Goal: Information Seeking & Learning: Learn about a topic

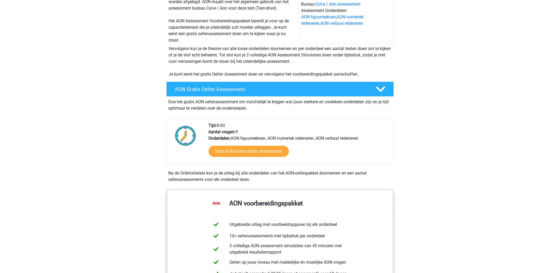
scroll to position [59, 0]
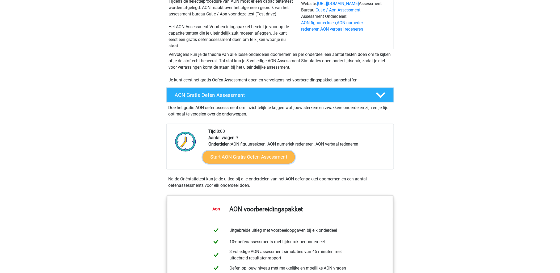
drag, startPoint x: 262, startPoint y: 158, endPoint x: 264, endPoint y: 156, distance: 2.7
click at [262, 158] on link "Start AON Gratis Oefen Assessment" at bounding box center [249, 157] width 92 height 13
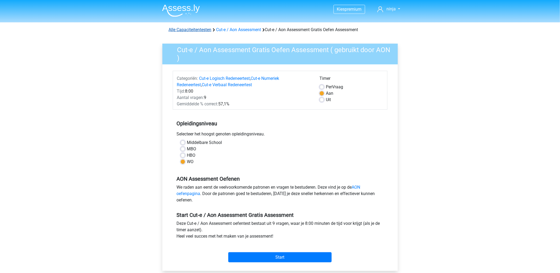
click at [198, 31] on link "Alle Capaciteitentesten" at bounding box center [190, 29] width 43 height 5
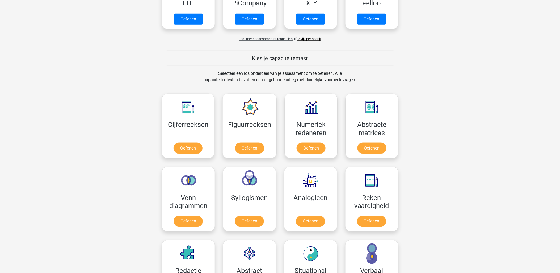
scroll to position [177, 0]
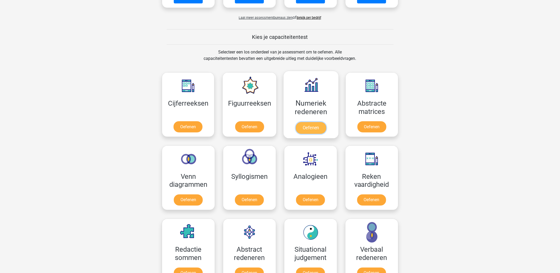
click at [317, 130] on link "Oefenen" at bounding box center [311, 128] width 30 height 12
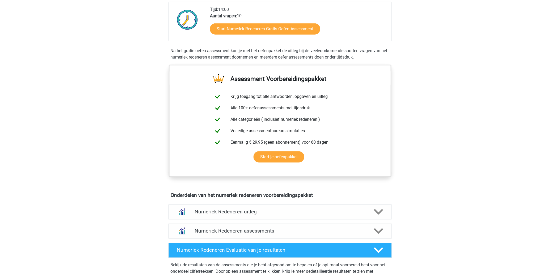
scroll to position [207, 0]
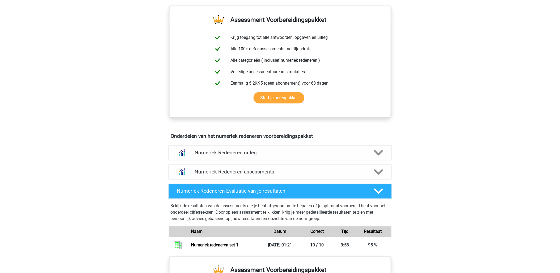
click at [290, 169] on h4 "Numeriek Redeneren assessments" at bounding box center [280, 172] width 171 height 6
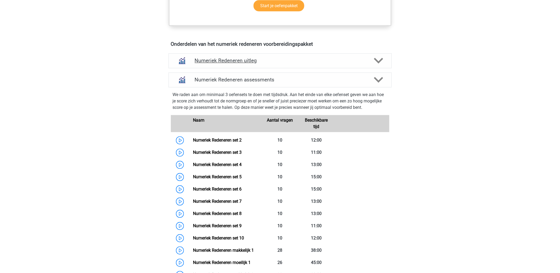
scroll to position [295, 0]
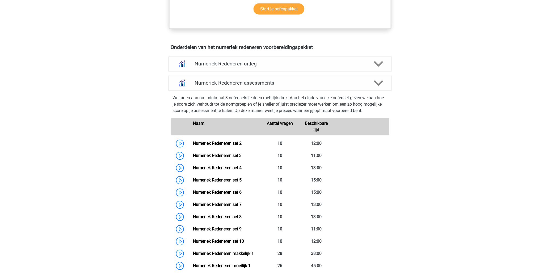
click at [378, 64] on polygon at bounding box center [378, 64] width 9 height 6
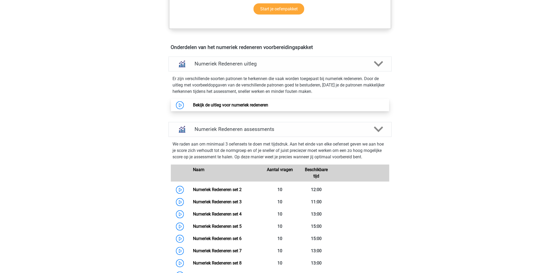
click at [242, 108] on link "Bekijk de uitleg voor numeriek redeneren" at bounding box center [230, 105] width 75 height 5
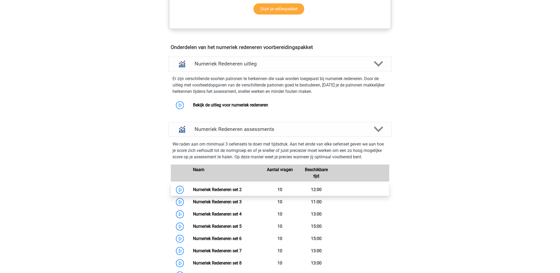
click at [225, 191] on link "Numeriek Redeneren set 2" at bounding box center [217, 189] width 49 height 5
click at [222, 204] on link "Numeriek Redeneren set 3" at bounding box center [217, 201] width 49 height 5
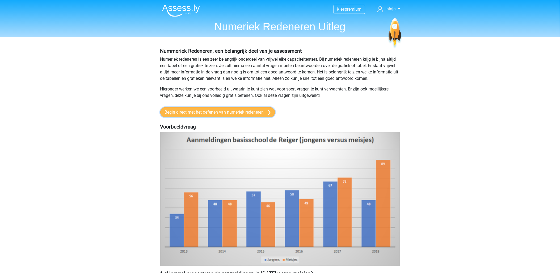
click at [251, 116] on link "Begin direct met het oefenen van numeriek redeneren" at bounding box center [217, 112] width 115 height 10
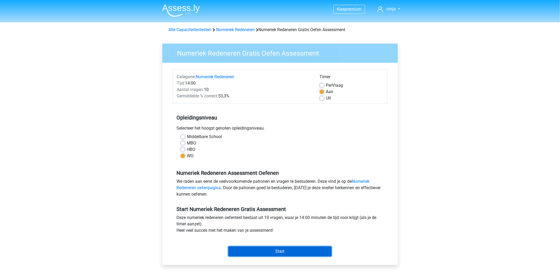
click at [320, 252] on input "Start" at bounding box center [279, 251] width 103 height 10
click at [301, 249] on input "Start" at bounding box center [279, 251] width 103 height 10
click at [293, 253] on input "Start" at bounding box center [279, 251] width 103 height 10
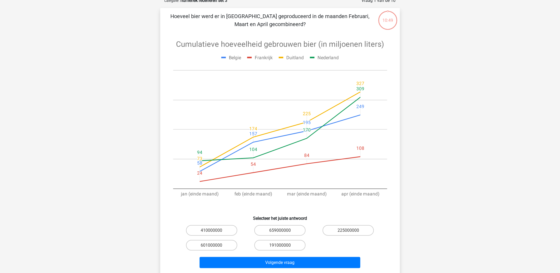
scroll to position [30, 0]
click at [282, 245] on input "191000000" at bounding box center [281, 246] width 3 height 3
radio input "true"
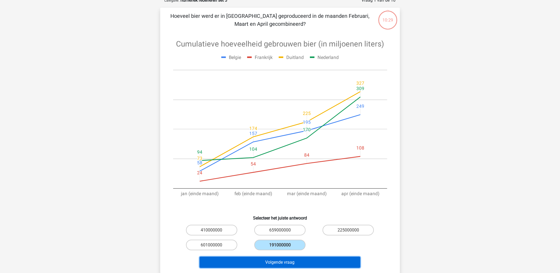
click at [287, 260] on button "Volgende vraag" at bounding box center [280, 261] width 161 height 11
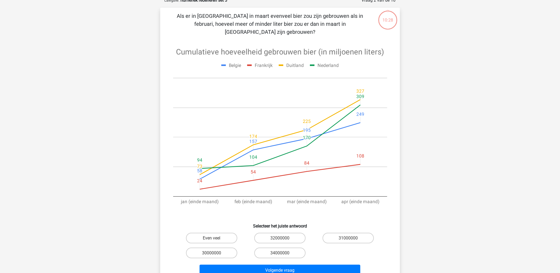
scroll to position [27, 0]
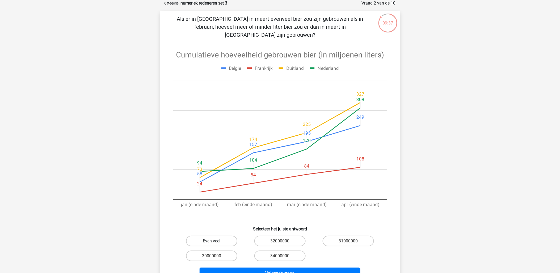
click at [216, 235] on label "Even veel" at bounding box center [211, 240] width 51 height 11
click at [215, 241] on input "Even veel" at bounding box center [213, 242] width 3 height 3
radio input "true"
click at [263, 267] on button "Volgende vraag" at bounding box center [280, 272] width 161 height 11
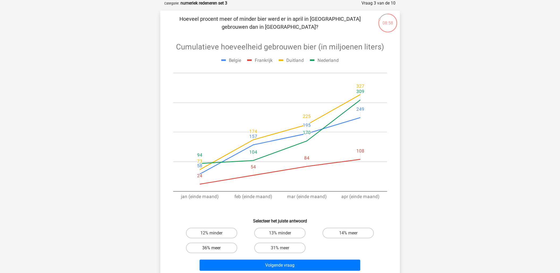
click at [202, 250] on label "36% meer" at bounding box center [211, 247] width 51 height 11
click at [212, 250] on input "36% meer" at bounding box center [213, 249] width 3 height 3
radio input "true"
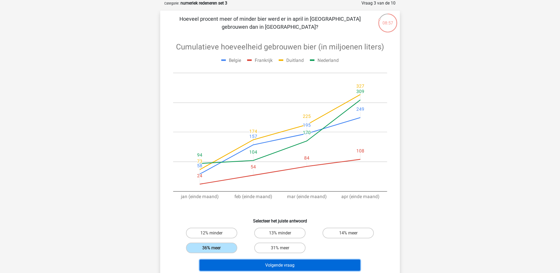
click at [299, 263] on button "Volgende vraag" at bounding box center [280, 264] width 161 height 11
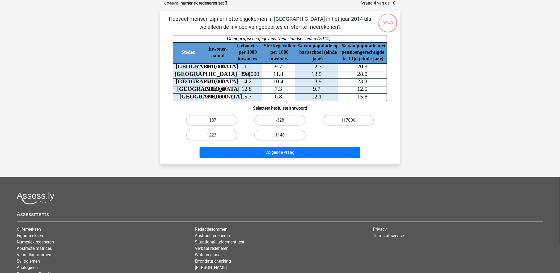
click at [269, 135] on label "1148" at bounding box center [279, 135] width 51 height 11
click at [280, 135] on input "1148" at bounding box center [281, 136] width 3 height 3
radio input "true"
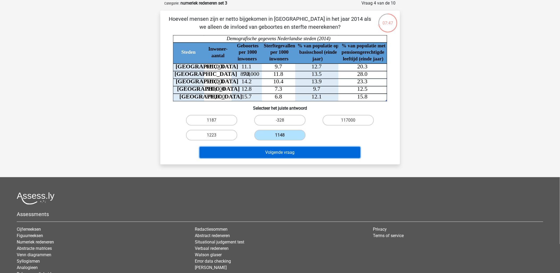
click at [275, 151] on button "Volgende vraag" at bounding box center [280, 152] width 161 height 11
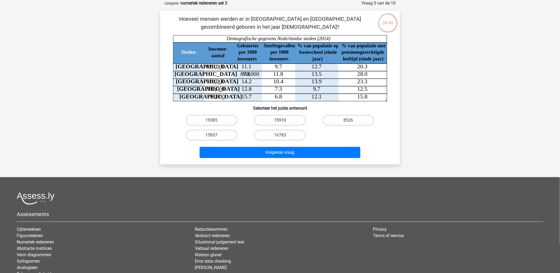
click at [286, 123] on label "15910" at bounding box center [279, 120] width 51 height 11
click at [283, 123] on input "15910" at bounding box center [281, 121] width 3 height 3
radio input "true"
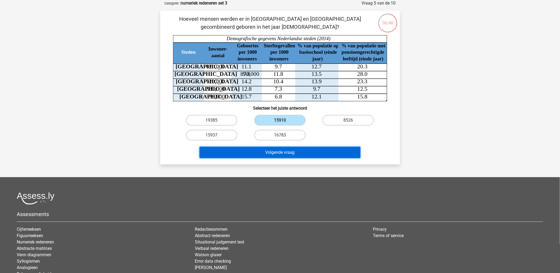
click at [290, 149] on button "Volgende vraag" at bounding box center [280, 152] width 161 height 11
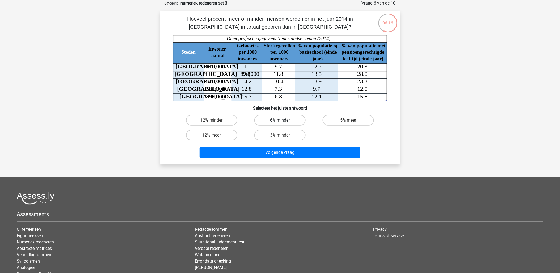
click at [275, 120] on label "6% minder" at bounding box center [279, 120] width 51 height 11
click at [280, 120] on input "6% minder" at bounding box center [281, 121] width 3 height 3
radio input "true"
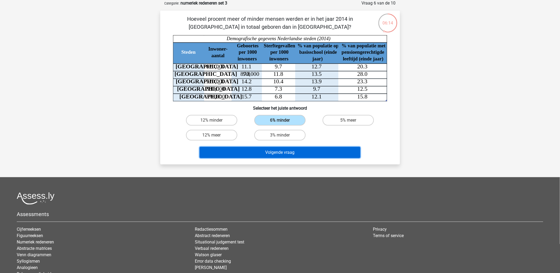
click at [313, 154] on button "Volgende vraag" at bounding box center [280, 152] width 161 height 11
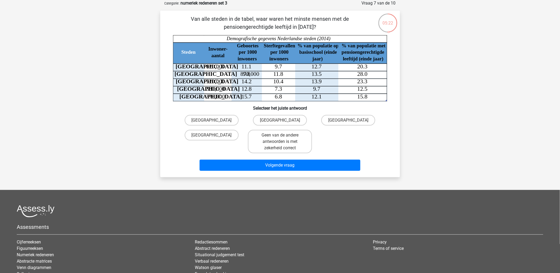
click at [214, 121] on input "Den Haag" at bounding box center [213, 121] width 3 height 3
radio input "true"
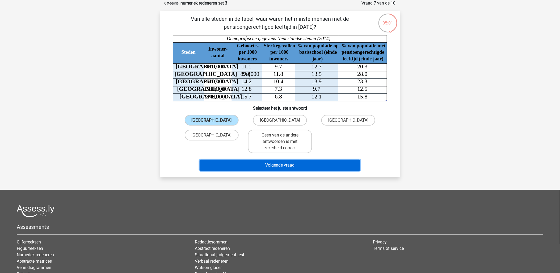
click at [333, 163] on button "Volgende vraag" at bounding box center [280, 164] width 161 height 11
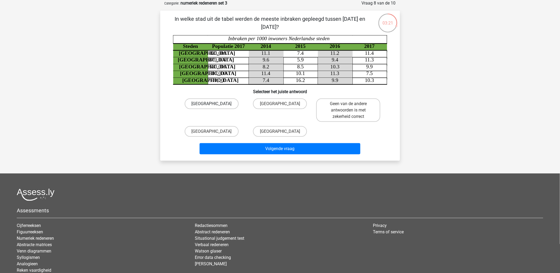
click at [197, 106] on label "Rotterdam" at bounding box center [212, 103] width 54 height 11
click at [212, 106] on input "Rotterdam" at bounding box center [213, 105] width 3 height 3
radio input "true"
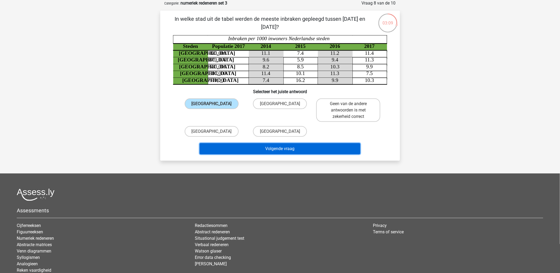
click at [344, 149] on button "Volgende vraag" at bounding box center [280, 148] width 161 height 11
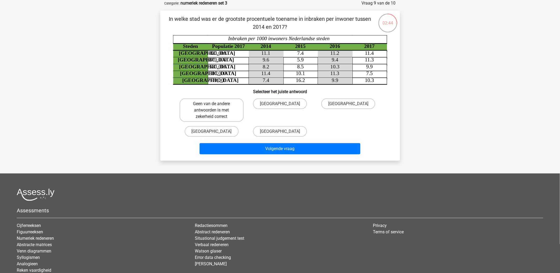
click at [229, 112] on label "Geen van de andere antwoorden is met zekerheid correct" at bounding box center [212, 109] width 64 height 23
click at [215, 107] on input "Geen van de andere antwoorden is met zekerheid correct" at bounding box center [213, 105] width 3 height 3
radio input "true"
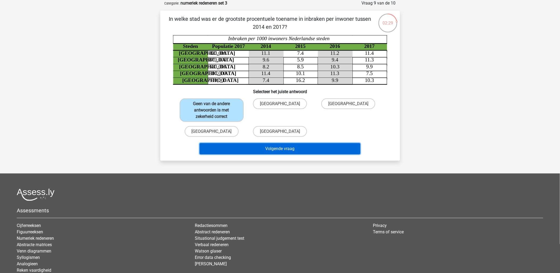
click at [300, 147] on button "Volgende vraag" at bounding box center [280, 148] width 161 height 11
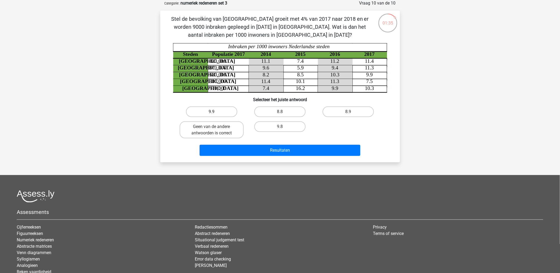
click at [228, 110] on label "9.9" at bounding box center [211, 111] width 51 height 11
click at [215, 112] on input "9.9" at bounding box center [213, 113] width 3 height 3
radio input "true"
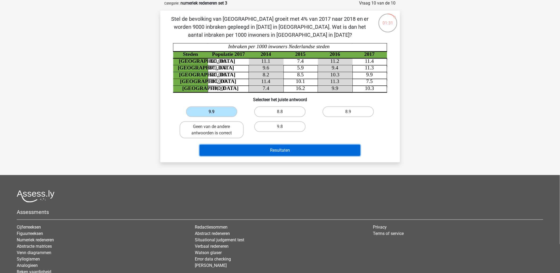
click at [274, 148] on button "Resultaten" at bounding box center [280, 150] width 161 height 11
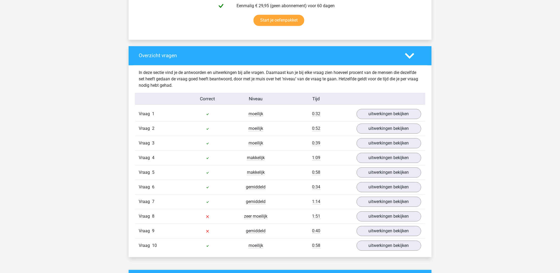
scroll to position [384, 0]
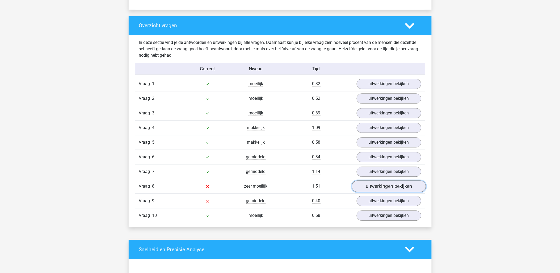
click at [392, 187] on link "uitwerkingen bekijken" at bounding box center [389, 186] width 74 height 12
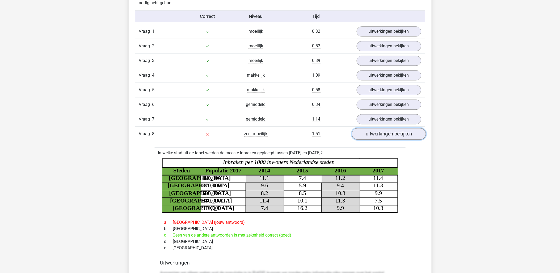
scroll to position [443, 0]
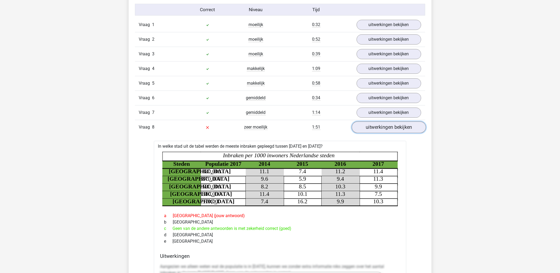
click at [393, 129] on link "uitwerkingen bekijken" at bounding box center [389, 127] width 74 height 12
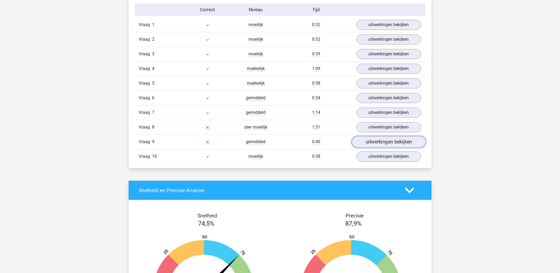
click at [392, 144] on link "uitwerkingen bekijken" at bounding box center [389, 142] width 74 height 12
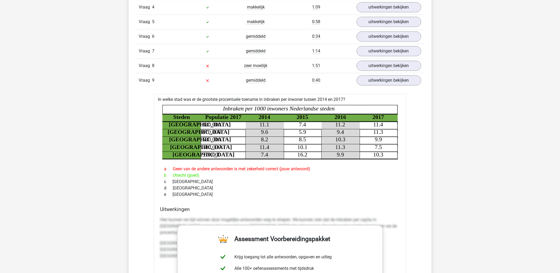
scroll to position [472, 0]
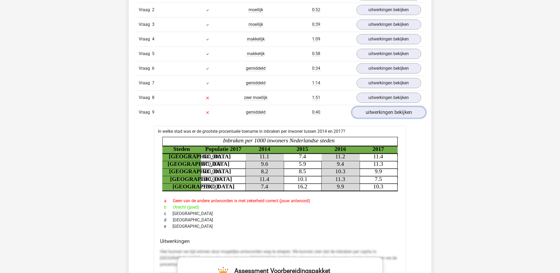
click at [387, 115] on link "uitwerkingen bekijken" at bounding box center [389, 112] width 74 height 12
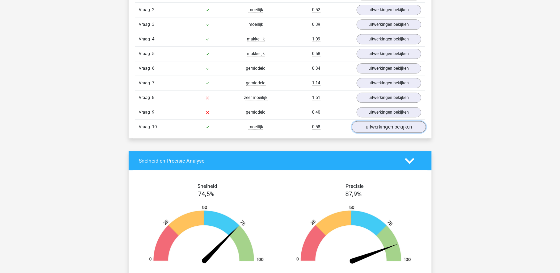
click at [386, 127] on link "uitwerkingen bekijken" at bounding box center [389, 127] width 74 height 12
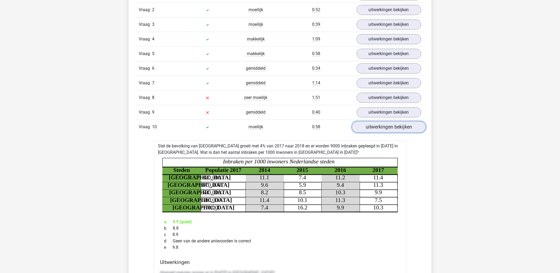
click at [386, 127] on link "uitwerkingen bekijken" at bounding box center [389, 127] width 74 height 12
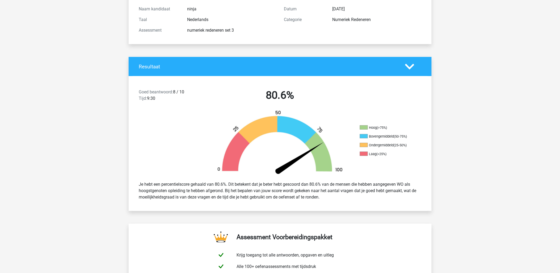
scroll to position [0, 0]
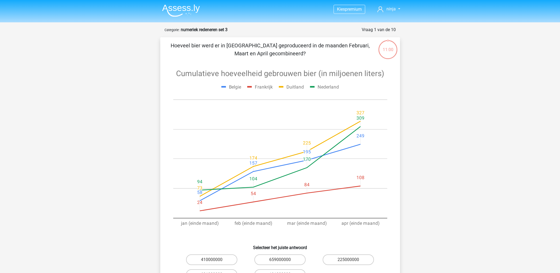
scroll to position [27, 0]
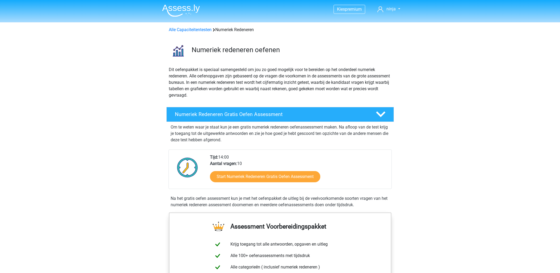
scroll to position [295, 0]
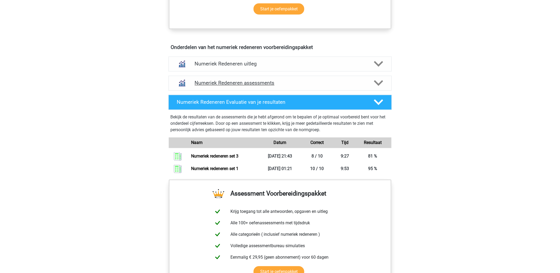
click at [241, 85] on h4 "Numeriek Redeneren assessments" at bounding box center [280, 83] width 171 height 6
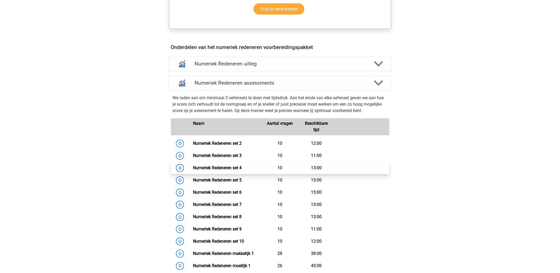
click at [231, 167] on link "Numeriek Redeneren set 4" at bounding box center [217, 167] width 49 height 5
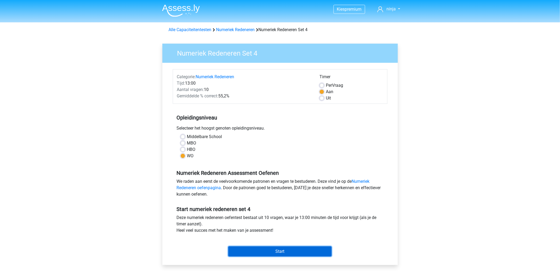
click at [280, 251] on input "Start" at bounding box center [279, 251] width 103 height 10
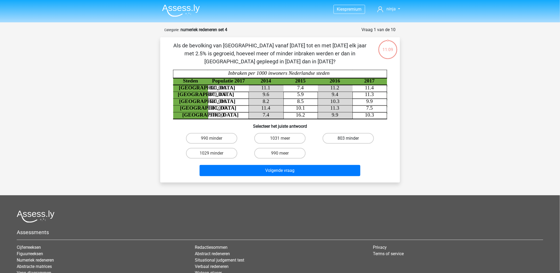
click at [366, 139] on label "803 minder" at bounding box center [348, 138] width 51 height 11
click at [352, 139] on input "803 minder" at bounding box center [349, 139] width 3 height 3
radio input "true"
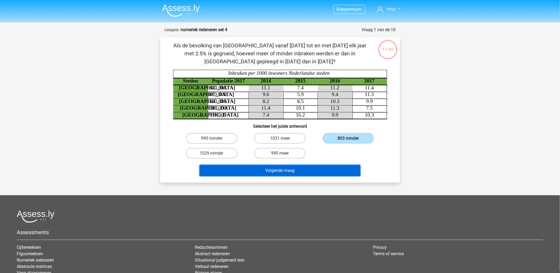
click at [343, 165] on button "Volgende vraag" at bounding box center [280, 170] width 161 height 11
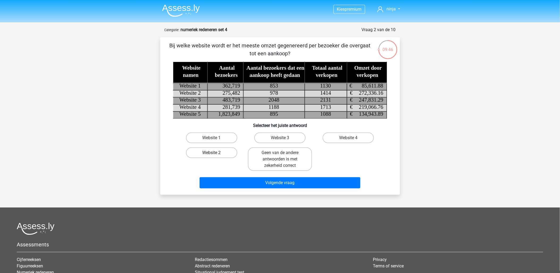
click at [208, 153] on label "Website 2" at bounding box center [211, 152] width 51 height 11
click at [212, 153] on input "Website 2" at bounding box center [213, 154] width 3 height 3
radio input "true"
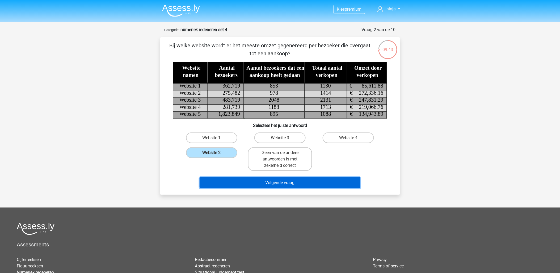
click at [265, 182] on button "Volgende vraag" at bounding box center [280, 182] width 161 height 11
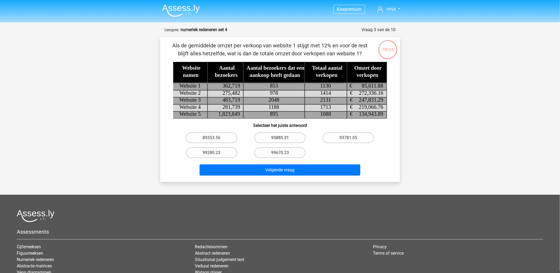
click at [279, 138] on label "95885.31" at bounding box center [279, 137] width 51 height 11
click at [280, 138] on input "95885.31" at bounding box center [281, 139] width 3 height 3
radio input "true"
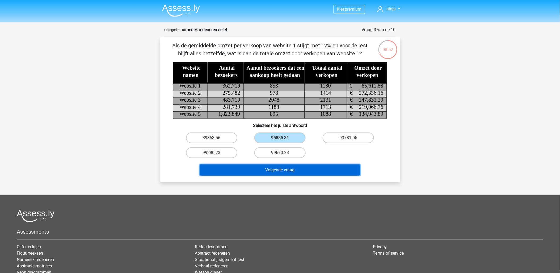
click at [312, 171] on button "Volgende vraag" at bounding box center [280, 169] width 161 height 11
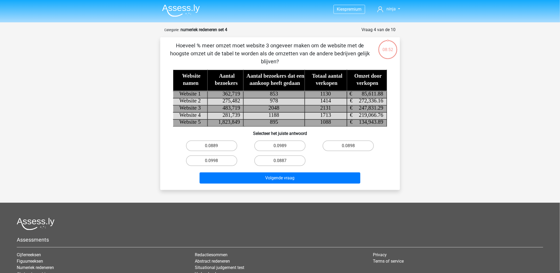
scroll to position [27, 0]
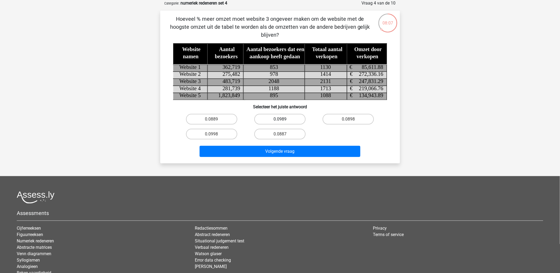
click at [292, 118] on label "0.0989" at bounding box center [279, 119] width 51 height 11
click at [283, 119] on input "0.0989" at bounding box center [281, 120] width 3 height 3
radio input "true"
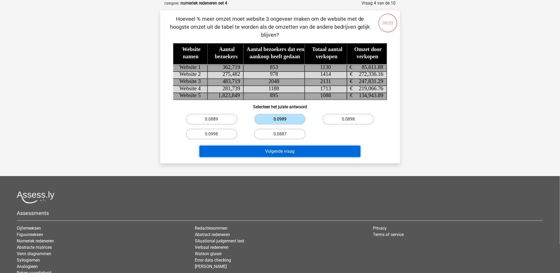
click at [286, 150] on button "Volgende vraag" at bounding box center [280, 151] width 161 height 11
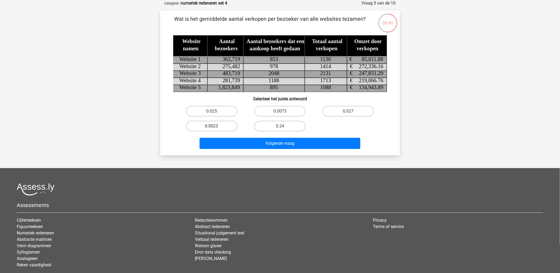
drag, startPoint x: 219, startPoint y: 126, endPoint x: 221, endPoint y: 128, distance: 3.0
click at [219, 126] on label "0.0023" at bounding box center [211, 126] width 51 height 11
click at [215, 126] on input "0.0023" at bounding box center [213, 127] width 3 height 3
radio input "true"
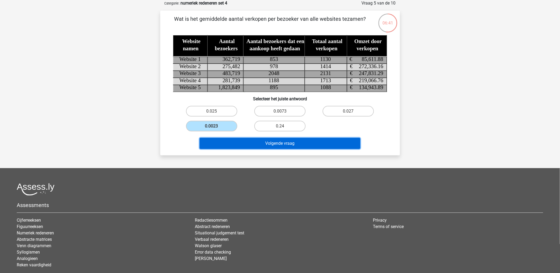
click at [315, 144] on button "Volgende vraag" at bounding box center [280, 143] width 161 height 11
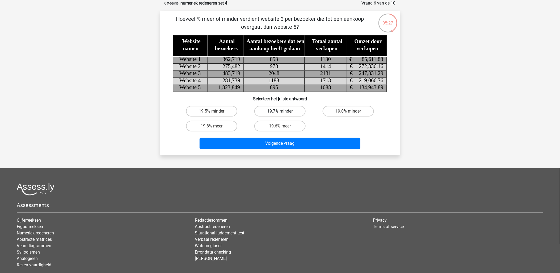
click at [277, 112] on label "19.7% minder" at bounding box center [279, 111] width 51 height 11
click at [280, 112] on input "19.7% minder" at bounding box center [281, 112] width 3 height 3
radio input "true"
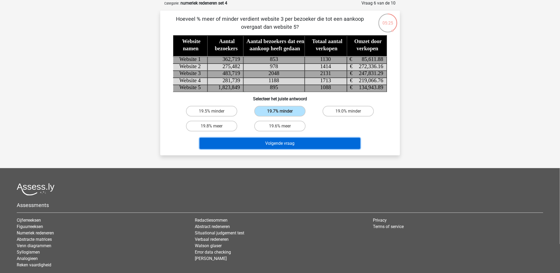
click at [317, 144] on button "Volgende vraag" at bounding box center [280, 143] width 161 height 11
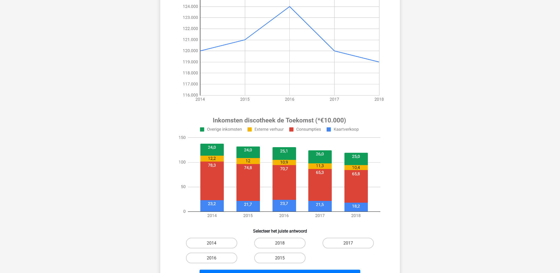
scroll to position [115, 0]
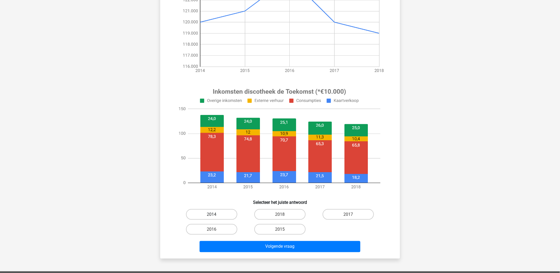
click at [219, 211] on label "2014" at bounding box center [211, 214] width 51 height 11
click at [215, 214] on input "2014" at bounding box center [213, 215] width 3 height 3
radio input "true"
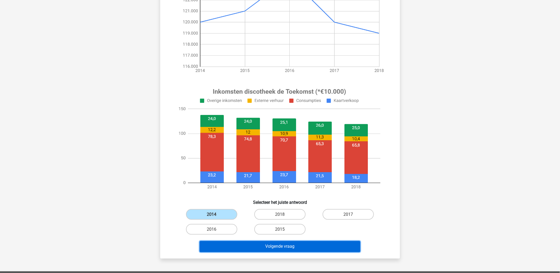
click at [304, 247] on button "Volgende vraag" at bounding box center [280, 246] width 161 height 11
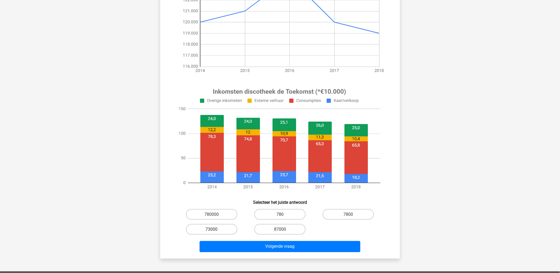
click at [226, 227] on label "73000" at bounding box center [211, 229] width 51 height 11
click at [215, 229] on input "73000" at bounding box center [213, 230] width 3 height 3
radio input "true"
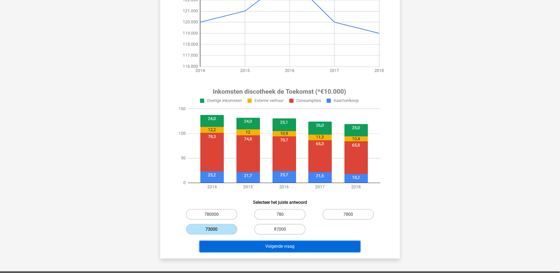
click at [237, 246] on button "Volgende vraag" at bounding box center [280, 246] width 161 height 11
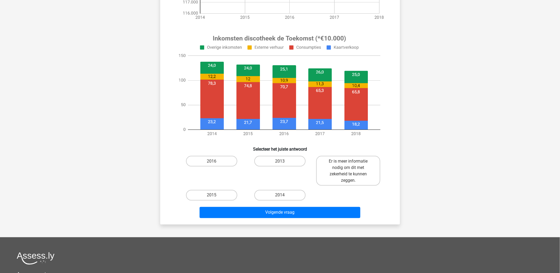
scroll to position [177, 0]
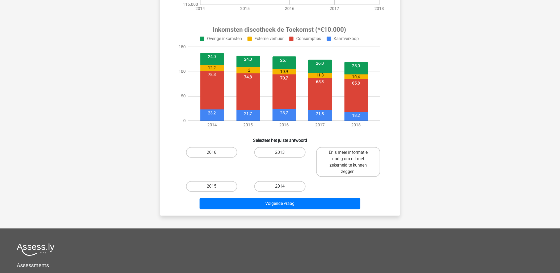
click at [267, 184] on label "2014" at bounding box center [279, 186] width 51 height 11
click at [280, 186] on input "2014" at bounding box center [281, 187] width 3 height 3
radio input "true"
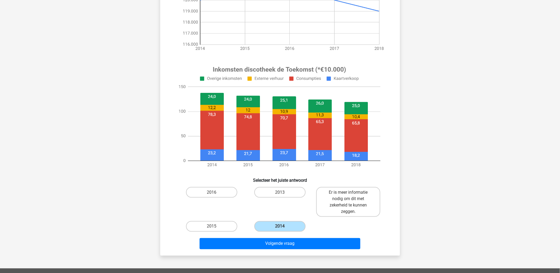
scroll to position [148, 0]
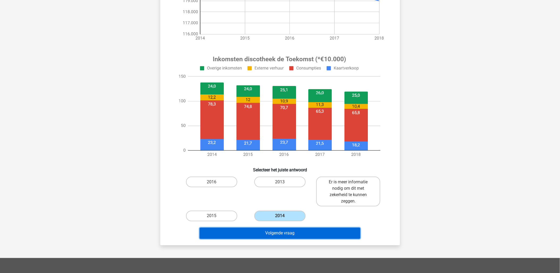
click at [315, 234] on button "Volgende vraag" at bounding box center [280, 233] width 161 height 11
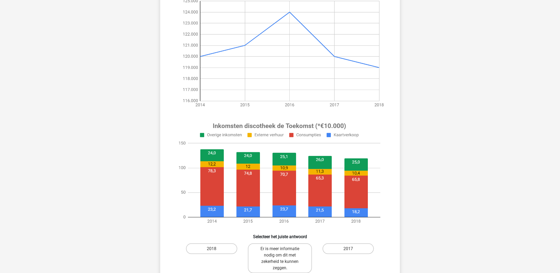
scroll to position [115, 0]
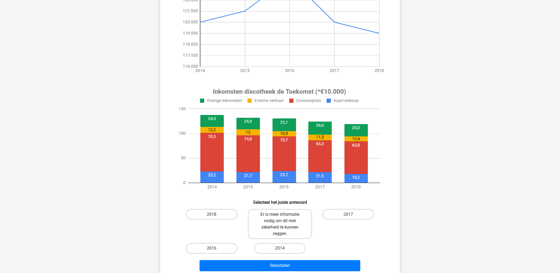
click at [300, 224] on label "Er is meer informatie nodig om dit met zekerheid te kunnen zeggen." at bounding box center [280, 224] width 64 height 30
click at [283, 218] on input "Er is meer informatie nodig om dit met zekerheid te kunnen zeggen." at bounding box center [281, 215] width 3 height 3
radio input "true"
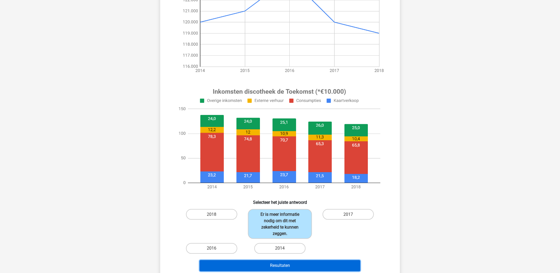
click at [325, 266] on button "Resultaten" at bounding box center [280, 265] width 161 height 11
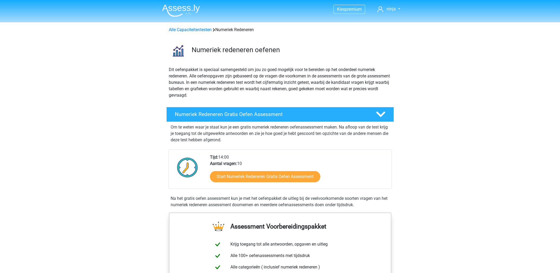
scroll to position [295, 0]
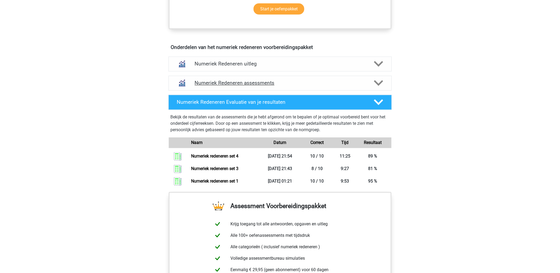
click at [260, 84] on h4 "Numeriek Redeneren assessments" at bounding box center [280, 83] width 171 height 6
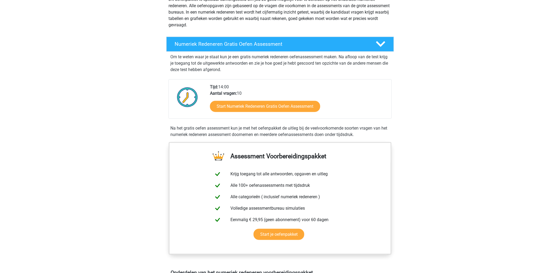
scroll to position [0, 0]
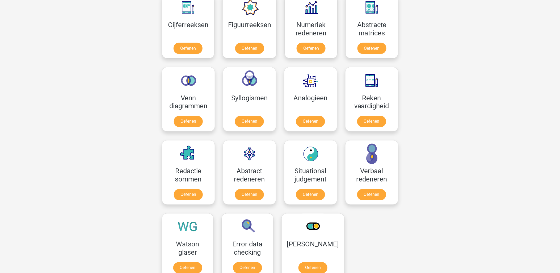
scroll to position [266, 0]
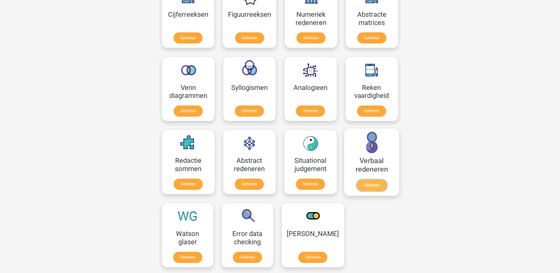
click at [378, 189] on link "Oefenen" at bounding box center [371, 185] width 30 height 12
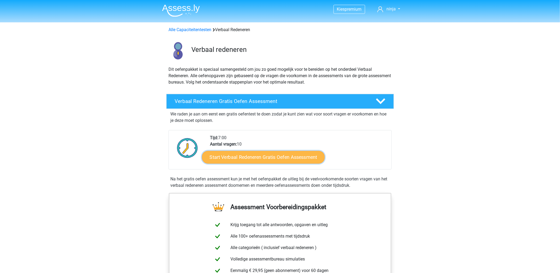
click at [261, 158] on link "Start Verbaal Redeneren Gratis Oefen Assessment" at bounding box center [263, 157] width 123 height 13
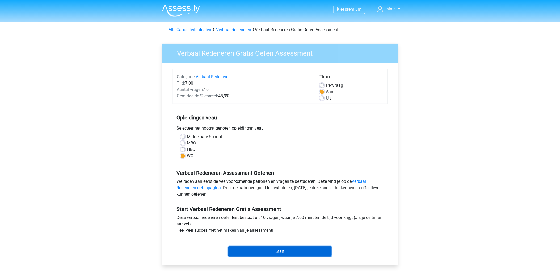
click at [284, 252] on input "Start" at bounding box center [279, 251] width 103 height 10
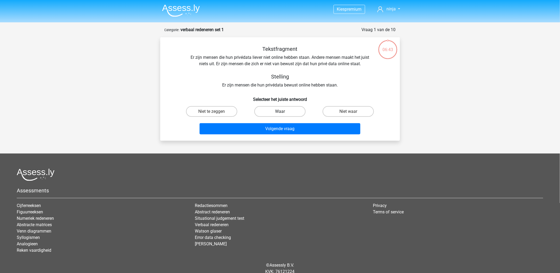
click at [290, 112] on label "Waar" at bounding box center [279, 111] width 51 height 11
click at [283, 112] on input "Waar" at bounding box center [281, 112] width 3 height 3
radio input "true"
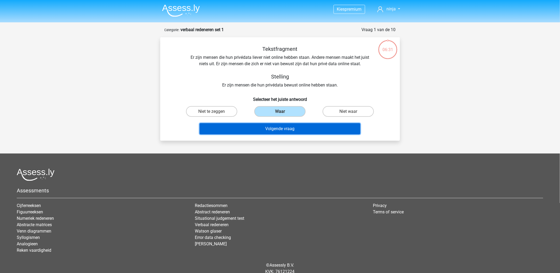
click at [309, 130] on button "Volgende vraag" at bounding box center [280, 128] width 161 height 11
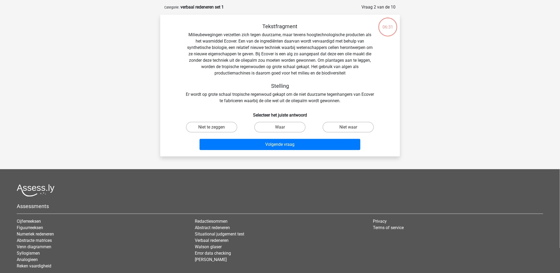
scroll to position [27, 0]
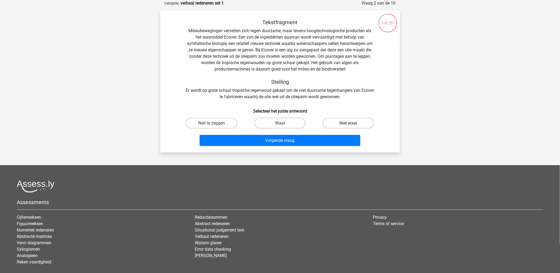
click at [336, 124] on label "Niet waar" at bounding box center [348, 123] width 51 height 11
click at [348, 124] on input "Niet waar" at bounding box center [349, 124] width 3 height 3
radio input "true"
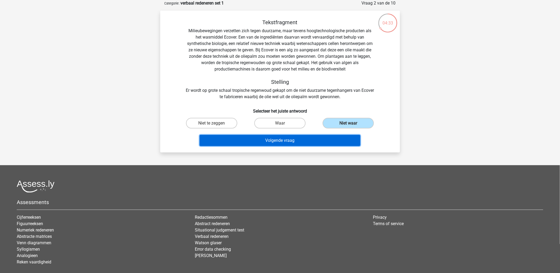
click at [330, 140] on button "Volgende vraag" at bounding box center [280, 140] width 161 height 11
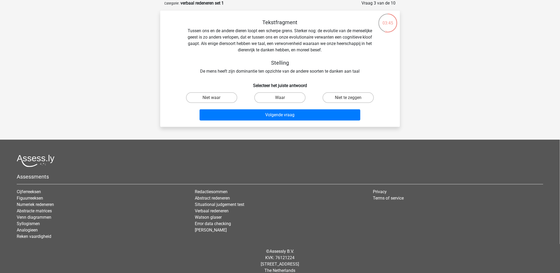
click at [214, 98] on input "Niet waar" at bounding box center [213, 99] width 3 height 3
radio input "true"
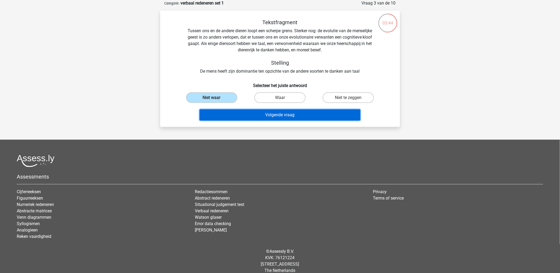
click at [230, 113] on button "Volgende vraag" at bounding box center [280, 114] width 161 height 11
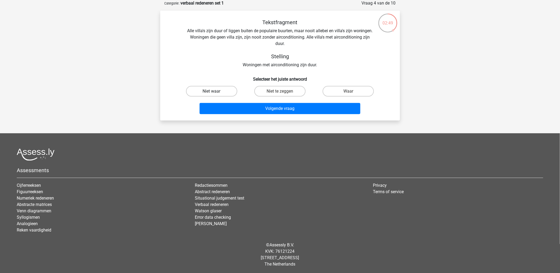
click at [209, 91] on label "Niet waar" at bounding box center [211, 91] width 51 height 11
click at [212, 91] on input "Niet waar" at bounding box center [213, 92] width 3 height 3
radio input "true"
click at [272, 90] on label "Niet te zeggen" at bounding box center [279, 91] width 51 height 11
click at [280, 91] on input "Niet te zeggen" at bounding box center [281, 92] width 3 height 3
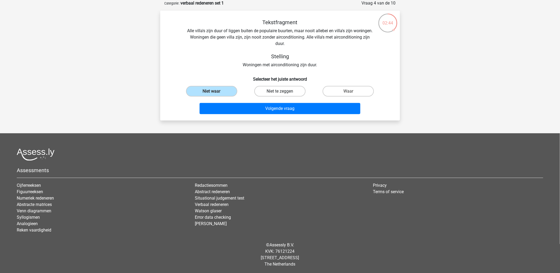
radio input "true"
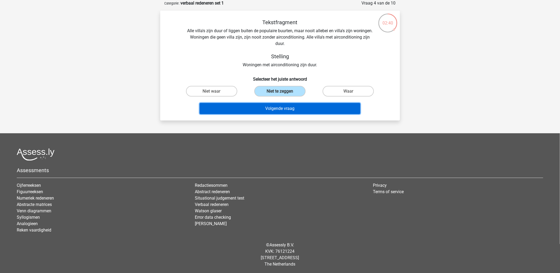
click at [275, 106] on button "Volgende vraag" at bounding box center [280, 108] width 161 height 11
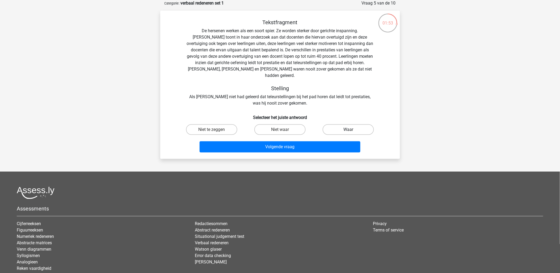
click at [365, 124] on label "Waar" at bounding box center [348, 129] width 51 height 11
click at [352, 129] on input "Waar" at bounding box center [349, 130] width 3 height 3
radio input "true"
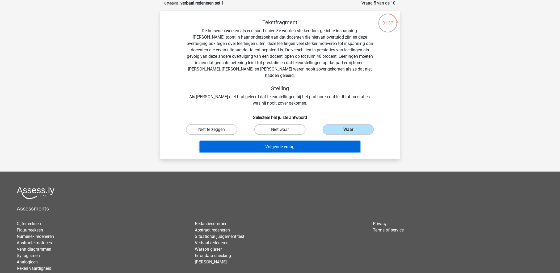
click at [269, 142] on button "Volgende vraag" at bounding box center [280, 146] width 161 height 11
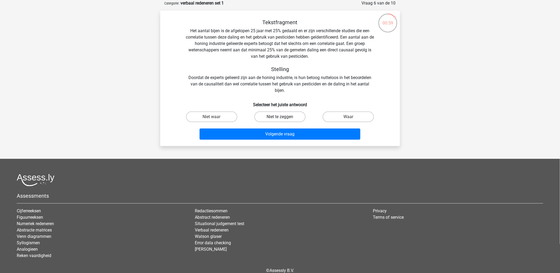
click at [274, 115] on label "Niet te zeggen" at bounding box center [279, 116] width 51 height 11
click at [280, 117] on input "Niet te zeggen" at bounding box center [281, 118] width 3 height 3
radio input "true"
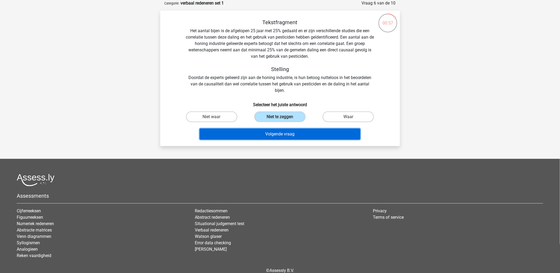
click at [276, 134] on button "Volgende vraag" at bounding box center [280, 133] width 161 height 11
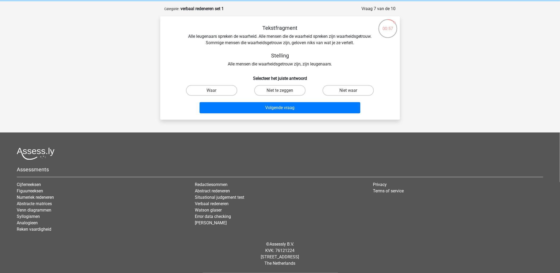
scroll to position [20, 0]
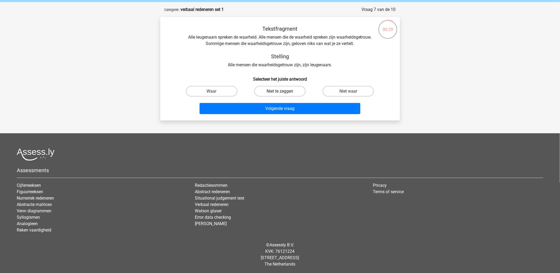
click at [286, 91] on label "Niet te zeggen" at bounding box center [279, 91] width 51 height 11
click at [283, 91] on input "Niet te zeggen" at bounding box center [281, 92] width 3 height 3
radio input "true"
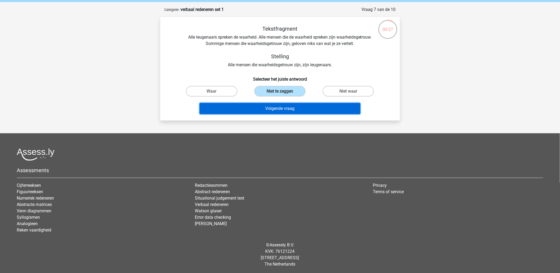
click at [287, 107] on button "Volgende vraag" at bounding box center [280, 108] width 161 height 11
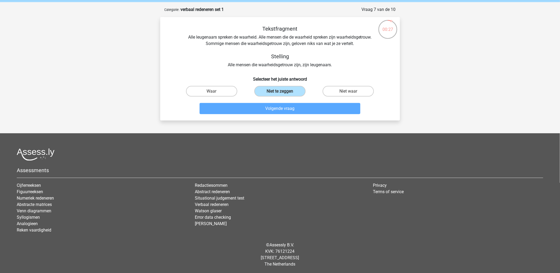
scroll to position [27, 0]
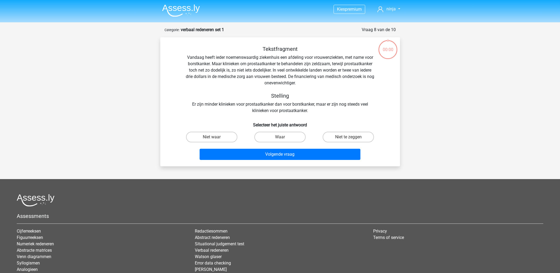
scroll to position [27, 0]
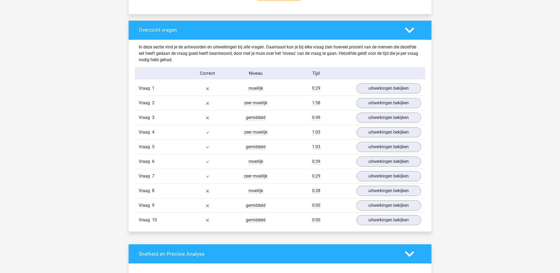
scroll to position [384, 0]
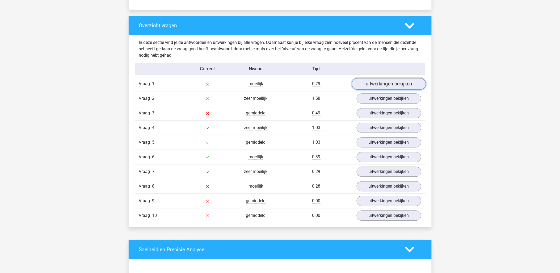
click at [377, 83] on link "uitwerkingen bekijken" at bounding box center [389, 84] width 74 height 12
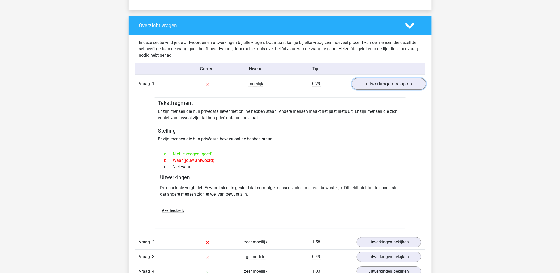
click at [377, 83] on link "uitwerkingen bekijken" at bounding box center [389, 84] width 74 height 12
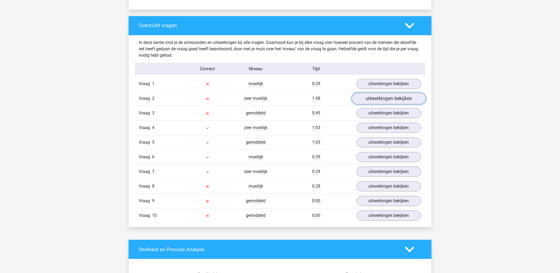
click at [377, 101] on link "uitwerkingen bekijken" at bounding box center [389, 98] width 74 height 12
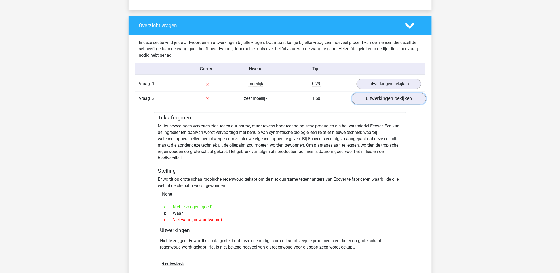
click at [377, 101] on link "uitwerkingen bekijken" at bounding box center [389, 98] width 74 height 12
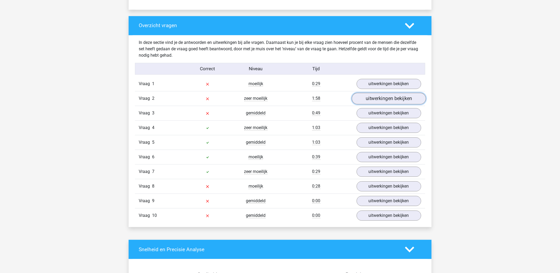
click at [377, 101] on link "uitwerkingen bekijken" at bounding box center [389, 98] width 74 height 12
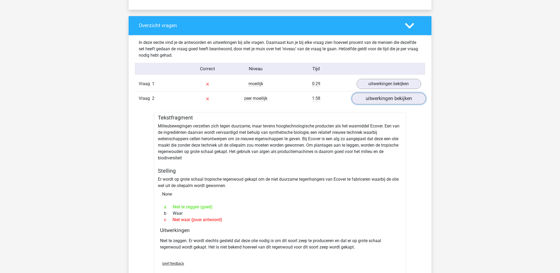
click at [377, 101] on link "uitwerkingen bekijken" at bounding box center [389, 98] width 74 height 12
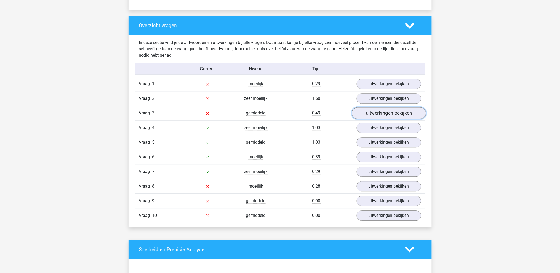
click at [374, 113] on link "uitwerkingen bekijken" at bounding box center [389, 113] width 74 height 12
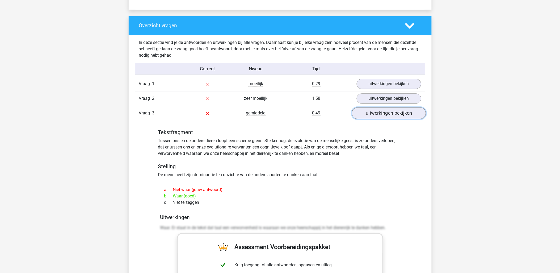
click at [374, 113] on link "uitwerkingen bekijken" at bounding box center [389, 113] width 74 height 12
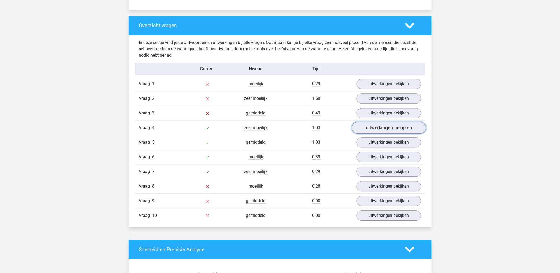
click at [371, 126] on link "uitwerkingen bekijken" at bounding box center [389, 128] width 74 height 12
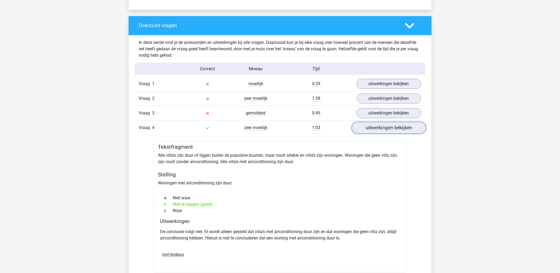
click at [371, 126] on link "uitwerkingen bekijken" at bounding box center [389, 128] width 74 height 12
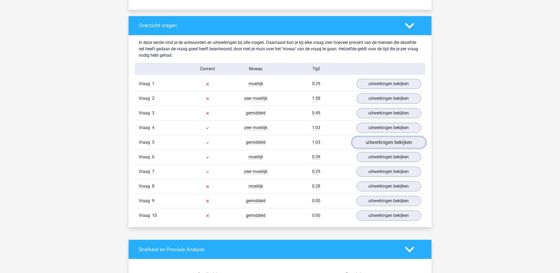
click at [368, 140] on link "uitwerkingen bekijken" at bounding box center [389, 142] width 74 height 12
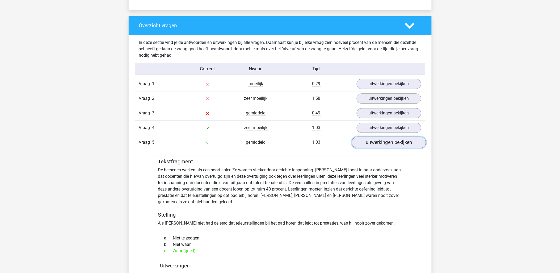
click at [368, 140] on link "uitwerkingen bekijken" at bounding box center [389, 142] width 74 height 12
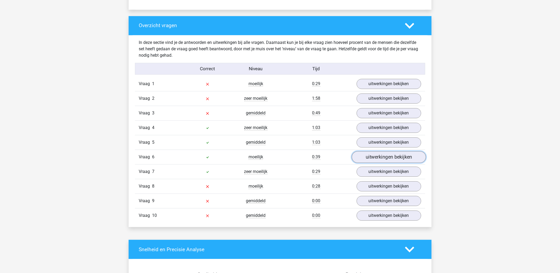
click at [365, 154] on link "uitwerkingen bekijken" at bounding box center [389, 157] width 74 height 12
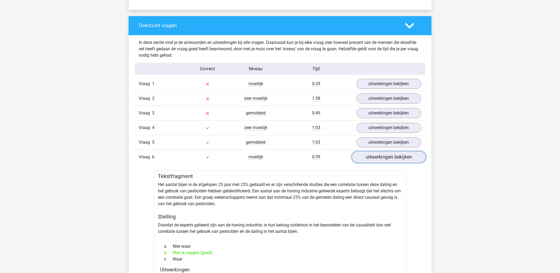
click at [365, 154] on link "uitwerkingen bekijken" at bounding box center [389, 157] width 74 height 12
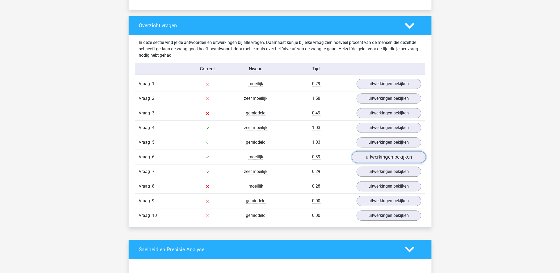
click at [365, 157] on link "uitwerkingen bekijken" at bounding box center [389, 157] width 74 height 12
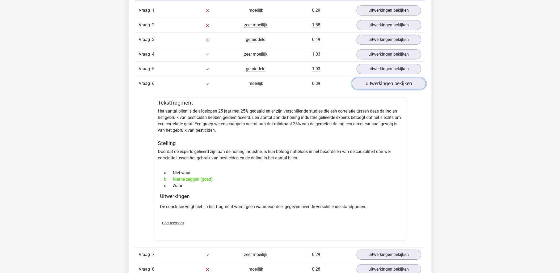
scroll to position [472, 0]
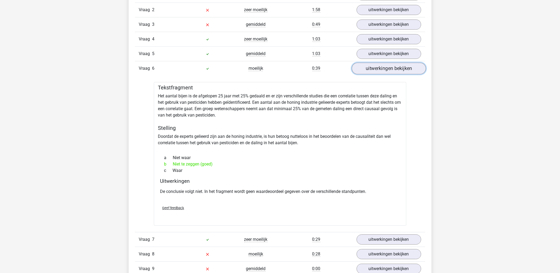
click at [373, 73] on link "uitwerkingen bekijken" at bounding box center [389, 68] width 74 height 12
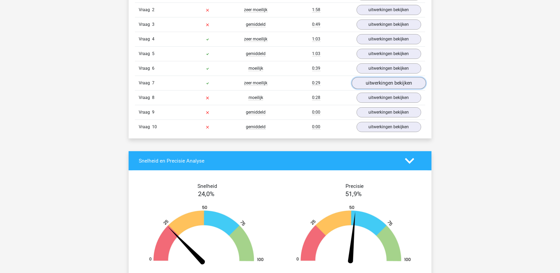
click at [373, 84] on link "uitwerkingen bekijken" at bounding box center [389, 83] width 74 height 12
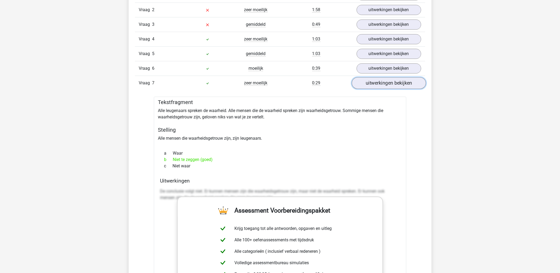
click at [373, 84] on link "uitwerkingen bekijken" at bounding box center [389, 83] width 74 height 12
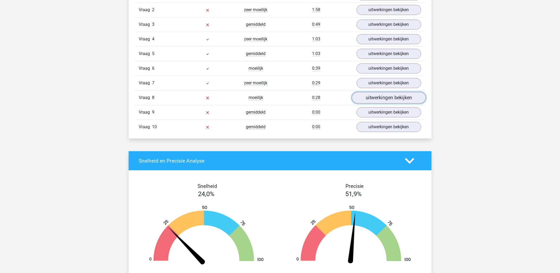
click at [371, 102] on link "uitwerkingen bekijken" at bounding box center [389, 98] width 74 height 12
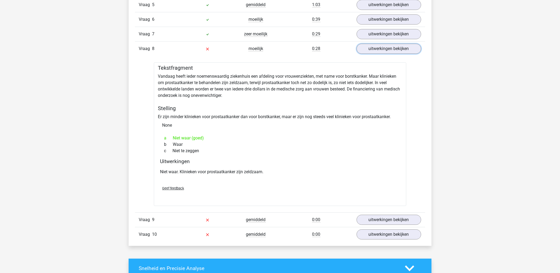
scroll to position [532, 0]
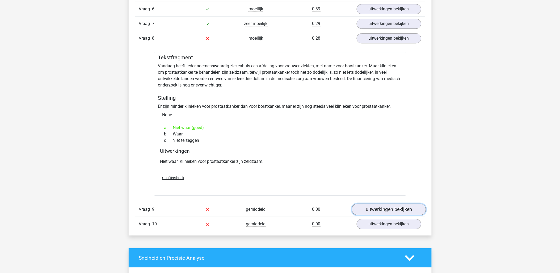
click at [399, 208] on link "uitwerkingen bekijken" at bounding box center [389, 210] width 74 height 12
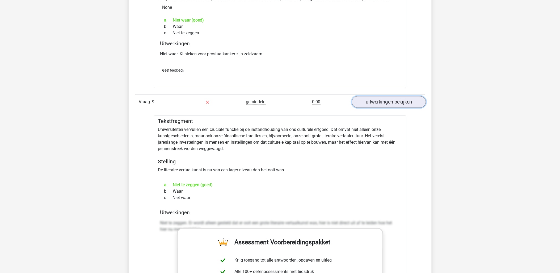
scroll to position [650, 0]
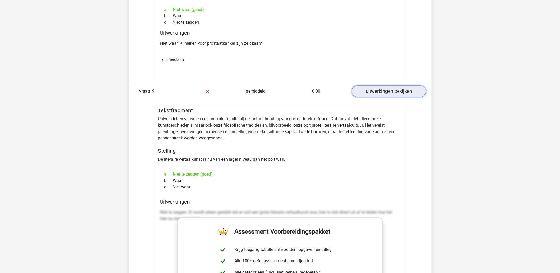
click at [386, 92] on link "uitwerkingen bekijken" at bounding box center [389, 92] width 74 height 12
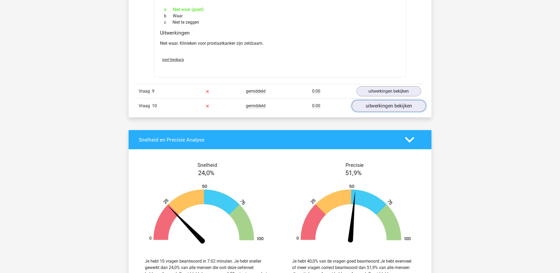
click at [386, 111] on link "uitwerkingen bekijken" at bounding box center [389, 106] width 74 height 12
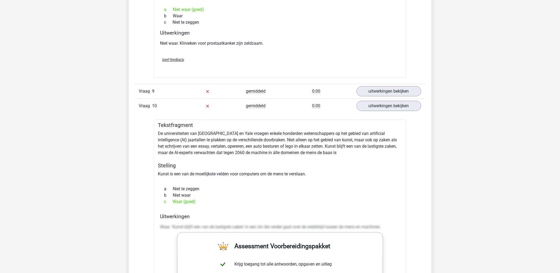
click at [407, 112] on div "Vraag 10 gemiddeld 0:00 uitwerkingen bekijken" at bounding box center [280, 105] width 290 height 15
click at [408, 109] on link "uitwerkingen bekijken" at bounding box center [389, 106] width 74 height 12
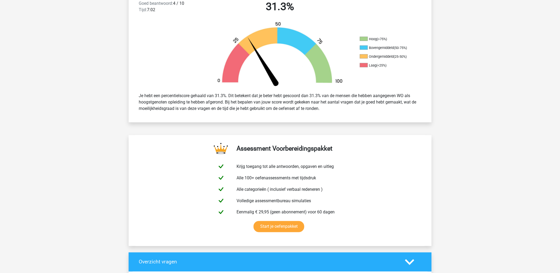
scroll to position [0, 0]
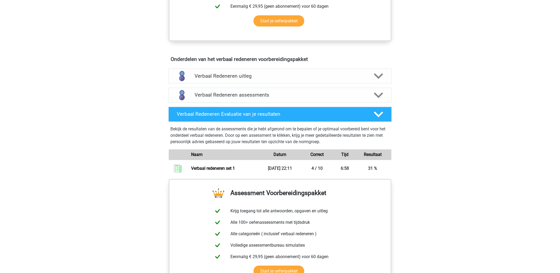
scroll to position [266, 0]
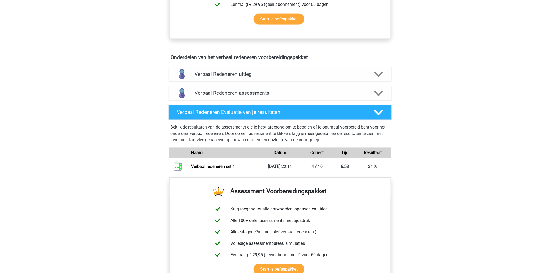
click at [221, 77] on div "Verbaal Redeneren uitleg" at bounding box center [279, 74] width 223 height 15
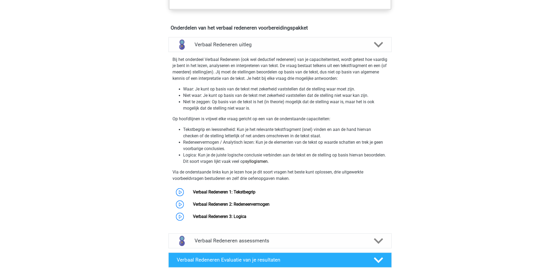
scroll to position [325, 0]
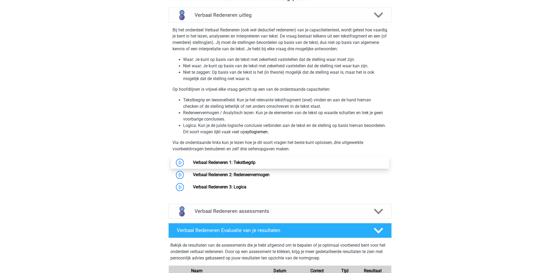
click at [218, 163] on link "Verbaal Redeneren 1: Tekstbegrip" at bounding box center [224, 162] width 62 height 5
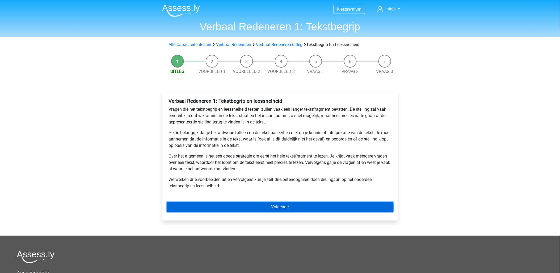
click at [297, 209] on link "Volgende" at bounding box center [280, 207] width 227 height 10
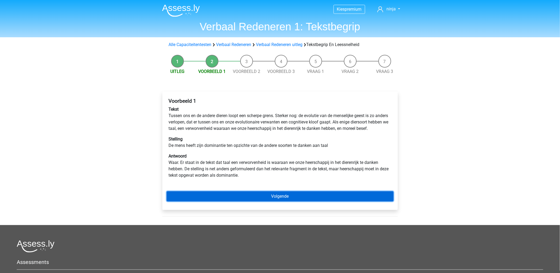
click at [275, 195] on link "Volgende" at bounding box center [280, 196] width 227 height 10
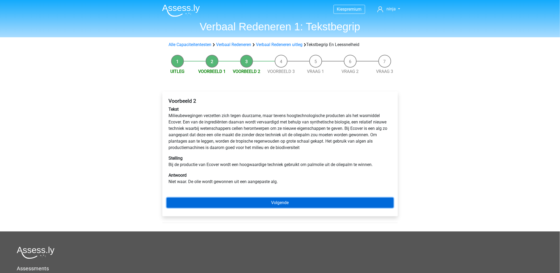
click at [288, 206] on link "Volgende" at bounding box center [280, 202] width 227 height 10
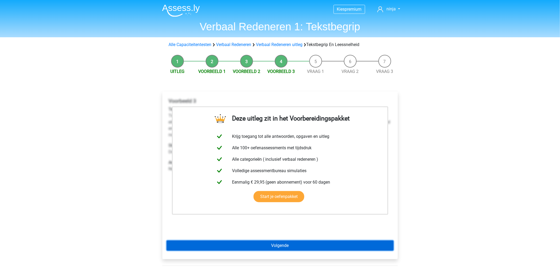
click at [292, 245] on link "Volgende" at bounding box center [280, 245] width 227 height 10
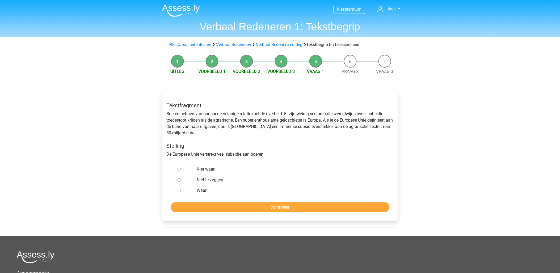
click at [179, 191] on input "Waar" at bounding box center [179, 190] width 3 height 3
radio input "true"
click at [303, 204] on input "Controleer" at bounding box center [280, 207] width 219 height 10
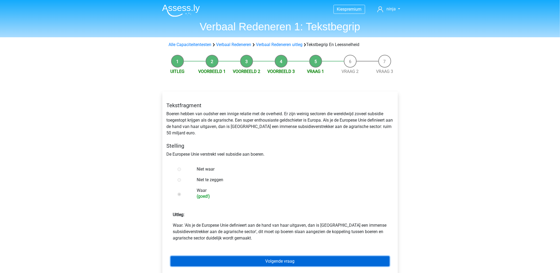
click at [304, 260] on link "Volgende vraag" at bounding box center [280, 261] width 219 height 10
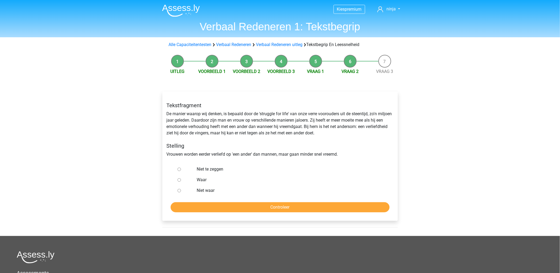
click at [179, 171] on input "Niet te zeggen" at bounding box center [179, 168] width 3 height 3
radio input "true"
click at [331, 209] on input "Controleer" at bounding box center [280, 207] width 219 height 10
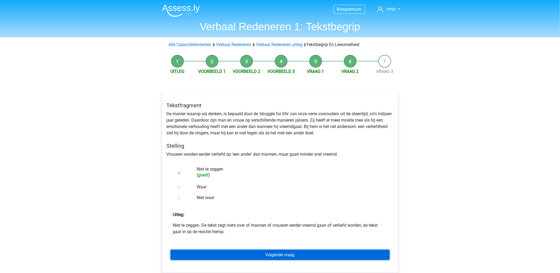
click at [319, 255] on link "Volgende vraag" at bounding box center [280, 255] width 219 height 10
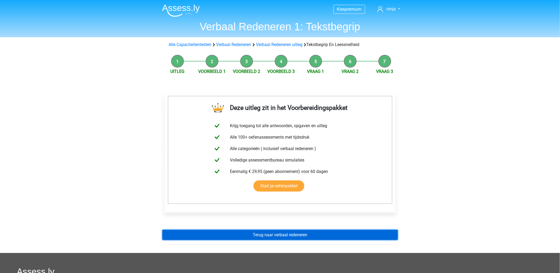
click at [310, 236] on link "Terug naar verbaal redeneren" at bounding box center [279, 235] width 235 height 10
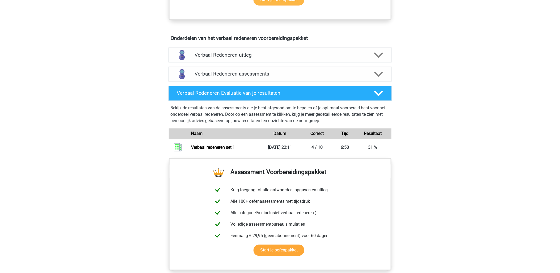
scroll to position [295, 0]
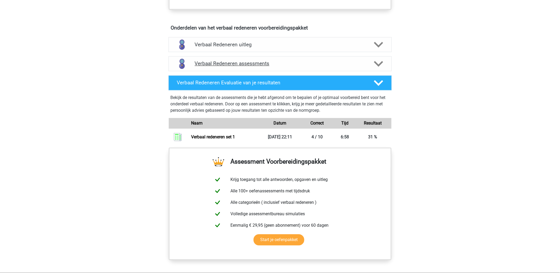
click at [223, 64] on h4 "Verbaal Redeneren assessments" at bounding box center [280, 64] width 171 height 6
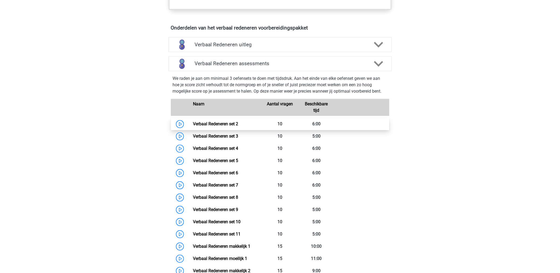
click at [224, 123] on link "Verbaal Redeneren set 2" at bounding box center [215, 123] width 45 height 5
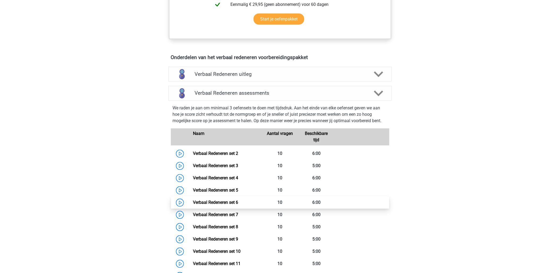
scroll to position [413, 0]
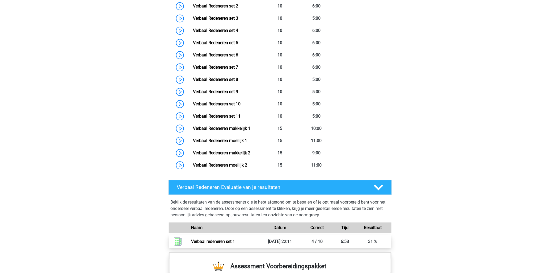
click at [214, 242] on link "Verbaal redeneren set 1" at bounding box center [213, 241] width 44 height 5
click at [224, 4] on link "Verbaal Redeneren set 2" at bounding box center [215, 5] width 45 height 5
click at [213, 18] on link "Verbaal Redeneren set 3" at bounding box center [215, 18] width 45 height 5
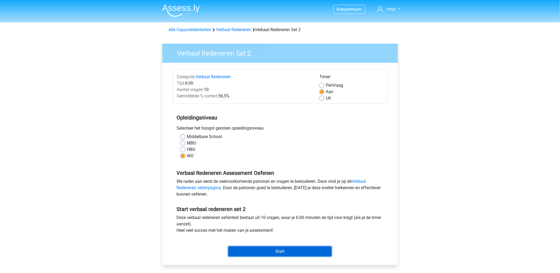
click at [299, 253] on input "Start" at bounding box center [279, 251] width 103 height 10
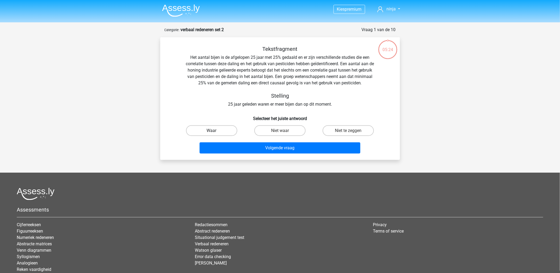
click at [220, 132] on label "Waar" at bounding box center [211, 130] width 51 height 11
click at [215, 132] on input "Waar" at bounding box center [213, 131] width 3 height 3
radio input "true"
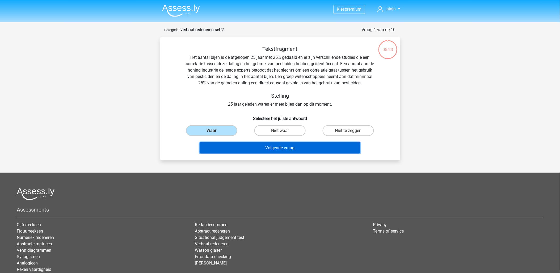
click at [227, 147] on button "Volgende vraag" at bounding box center [280, 147] width 161 height 11
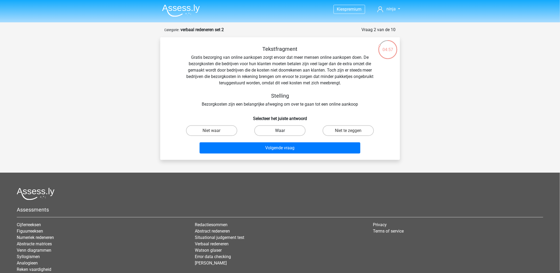
click at [274, 132] on label "Waar" at bounding box center [279, 130] width 51 height 11
click at [280, 132] on input "Waar" at bounding box center [281, 131] width 3 height 3
radio input "true"
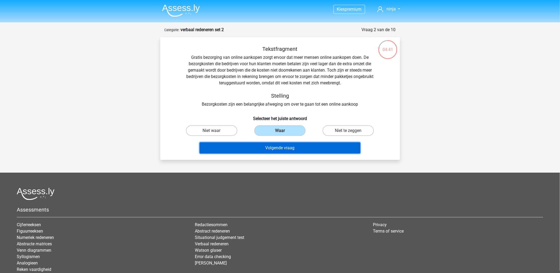
click at [326, 150] on button "Volgende vraag" at bounding box center [280, 147] width 161 height 11
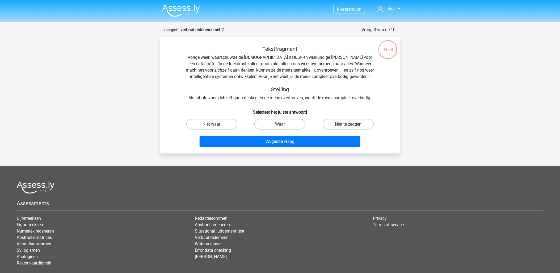
click at [329, 125] on label "Niet te zeggen" at bounding box center [348, 124] width 51 height 11
click at [348, 125] on input "Niet te zeggen" at bounding box center [349, 125] width 3 height 3
radio input "true"
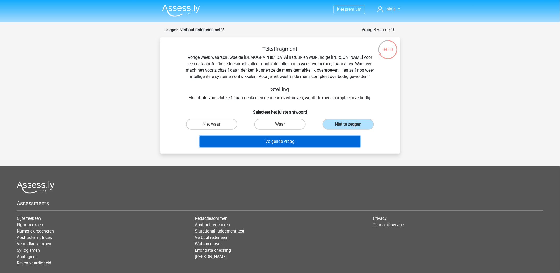
click at [284, 140] on button "Volgende vraag" at bounding box center [280, 141] width 161 height 11
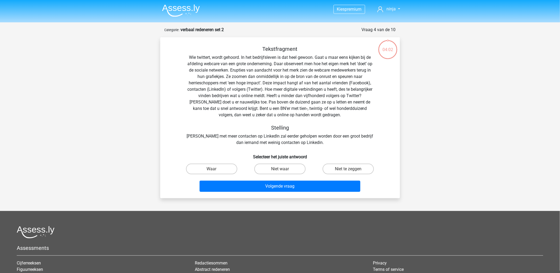
scroll to position [27, 0]
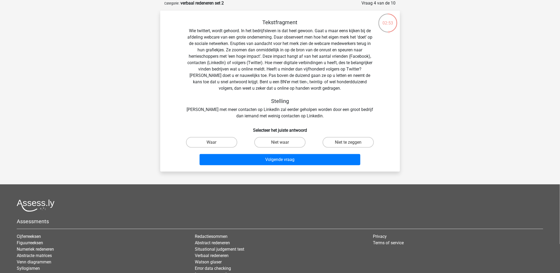
click at [214, 143] on input "Waar" at bounding box center [213, 143] width 3 height 3
radio input "true"
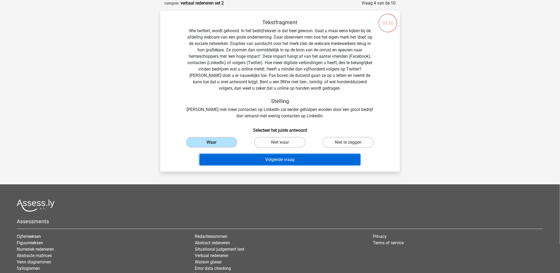
click at [223, 158] on button "Volgende vraag" at bounding box center [280, 159] width 161 height 11
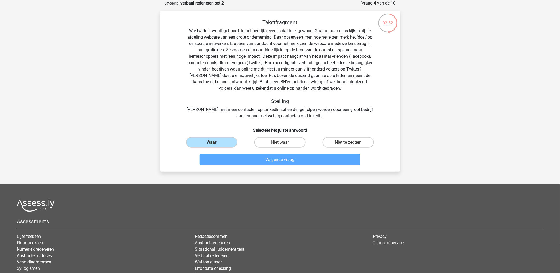
scroll to position [14, 0]
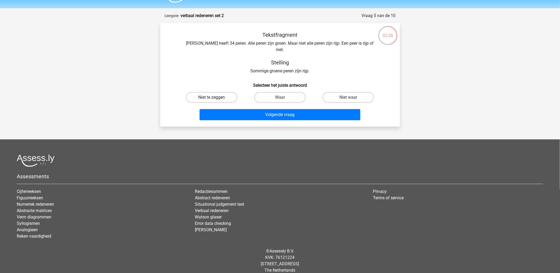
click at [206, 92] on label "Niet te zeggen" at bounding box center [211, 97] width 51 height 11
click at [212, 97] on input "Niet te zeggen" at bounding box center [213, 98] width 3 height 3
radio input "true"
click at [286, 92] on label "Waar" at bounding box center [279, 97] width 51 height 11
click at [283, 97] on input "Waar" at bounding box center [281, 98] width 3 height 3
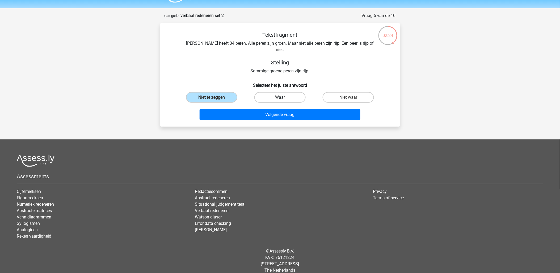
radio input "true"
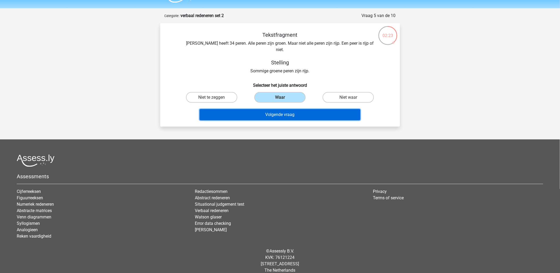
click at [281, 109] on button "Volgende vraag" at bounding box center [280, 114] width 161 height 11
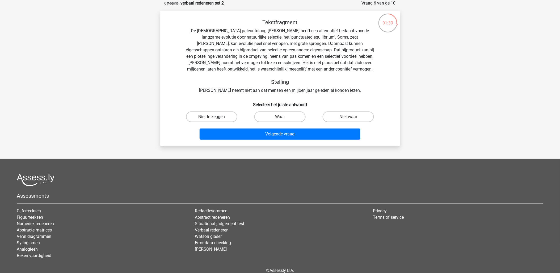
click at [217, 118] on label "Niet te zeggen" at bounding box center [211, 116] width 51 height 11
click at [215, 118] on input "Niet te zeggen" at bounding box center [213, 118] width 3 height 3
radio input "true"
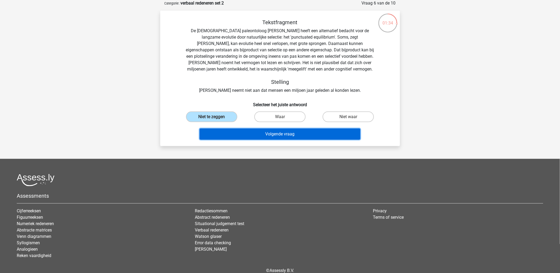
click at [306, 133] on button "Volgende vraag" at bounding box center [280, 133] width 161 height 11
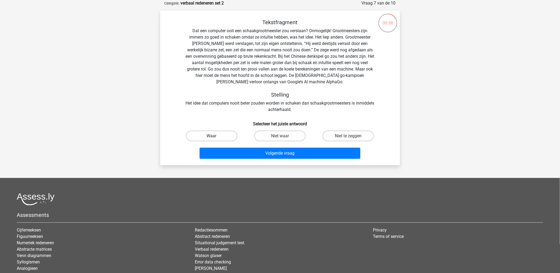
click at [208, 139] on label "Waar" at bounding box center [211, 135] width 51 height 11
click at [212, 139] on input "Waar" at bounding box center [213, 137] width 3 height 3
radio input "true"
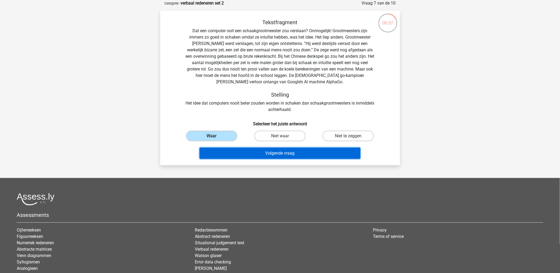
click at [312, 151] on button "Volgende vraag" at bounding box center [280, 153] width 161 height 11
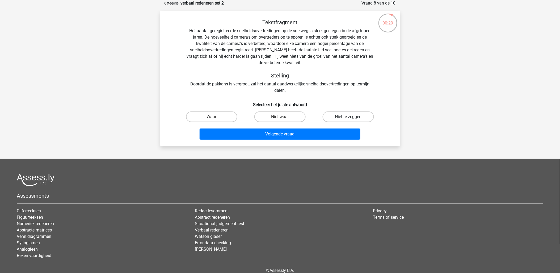
drag, startPoint x: 334, startPoint y: 118, endPoint x: 333, endPoint y: 121, distance: 3.0
click at [334, 118] on label "Niet te zeggen" at bounding box center [348, 116] width 51 height 11
click at [348, 118] on input "Niet te zeggen" at bounding box center [349, 118] width 3 height 3
radio input "true"
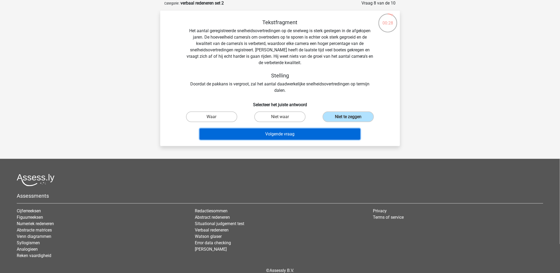
click at [333, 136] on button "Volgende vraag" at bounding box center [280, 133] width 161 height 11
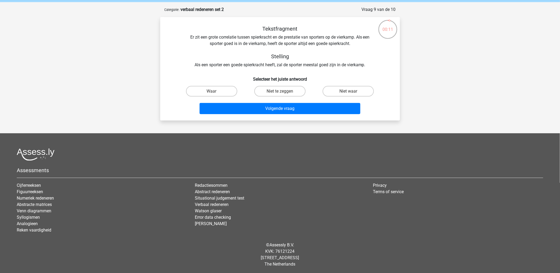
click at [281, 93] on input "Niet te zeggen" at bounding box center [281, 92] width 3 height 3
radio input "true"
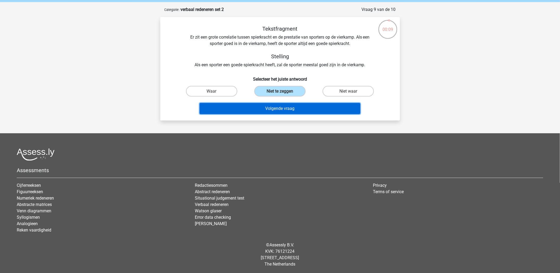
click at [282, 107] on button "Volgende vraag" at bounding box center [280, 108] width 161 height 11
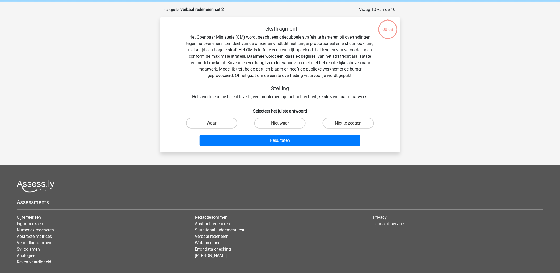
scroll to position [27, 0]
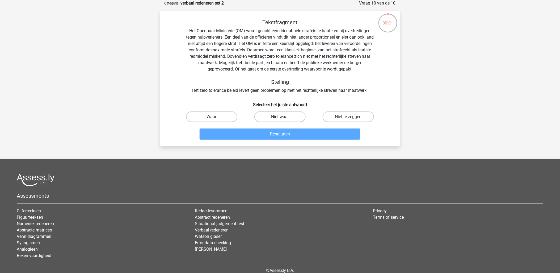
click at [276, 117] on label "Niet waar" at bounding box center [279, 116] width 51 height 11
click at [280, 117] on input "Niet waar" at bounding box center [281, 118] width 3 height 3
radio input "true"
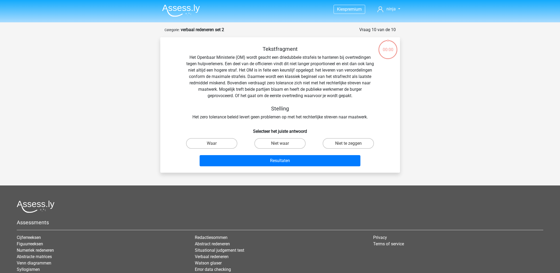
scroll to position [27, 0]
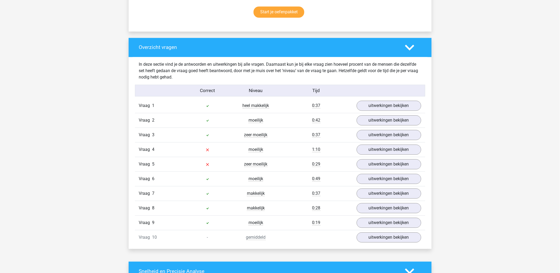
scroll to position [384, 0]
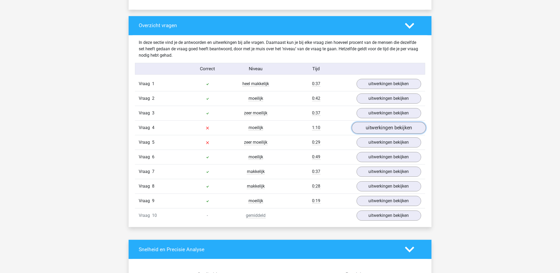
click at [393, 130] on link "uitwerkingen bekijken" at bounding box center [389, 128] width 74 height 12
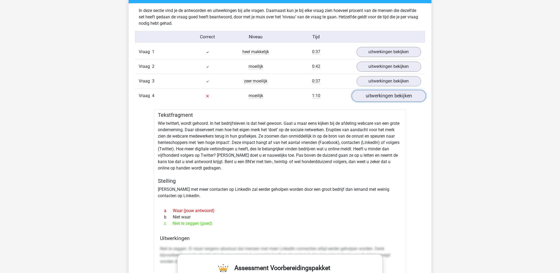
scroll to position [413, 0]
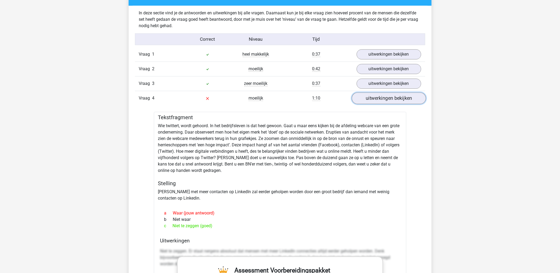
click at [390, 98] on link "uitwerkingen bekijken" at bounding box center [389, 98] width 74 height 12
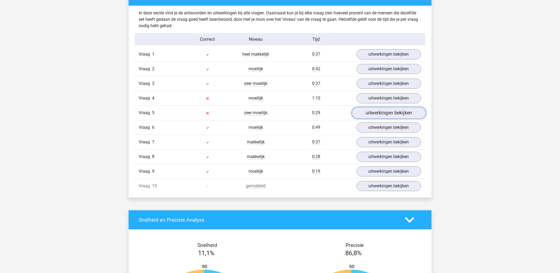
click at [387, 117] on link "uitwerkingen bekijken" at bounding box center [389, 113] width 74 height 12
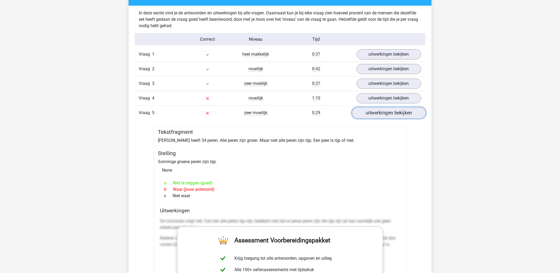
click at [387, 117] on link "uitwerkingen bekijken" at bounding box center [389, 113] width 74 height 12
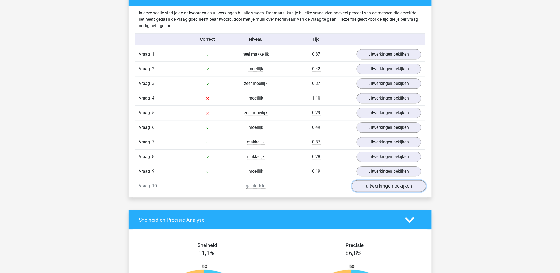
click at [386, 184] on link "uitwerkingen bekijken" at bounding box center [389, 186] width 74 height 12
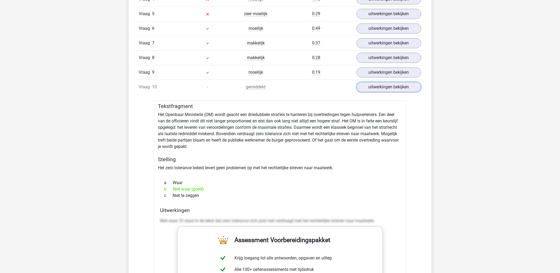
scroll to position [502, 0]
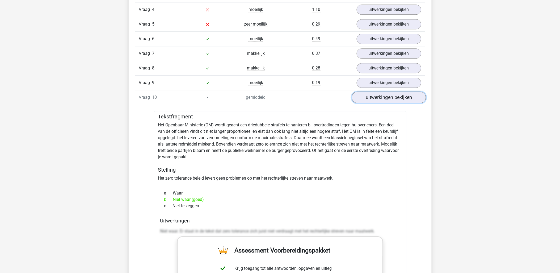
click at [367, 97] on link "uitwerkingen bekijken" at bounding box center [389, 97] width 74 height 12
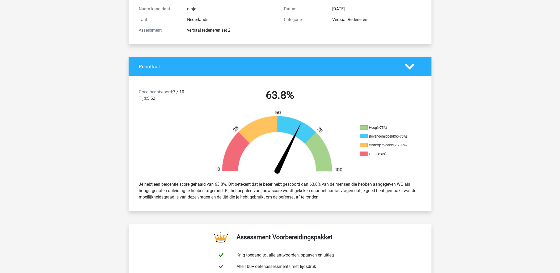
scroll to position [0, 0]
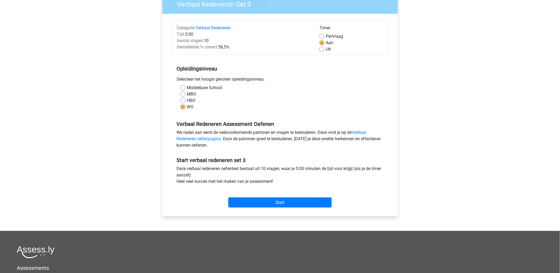
scroll to position [59, 0]
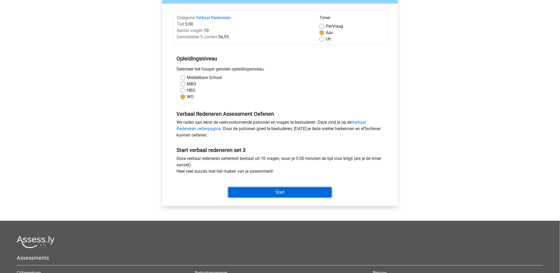
click at [300, 194] on input "Start" at bounding box center [279, 192] width 103 height 10
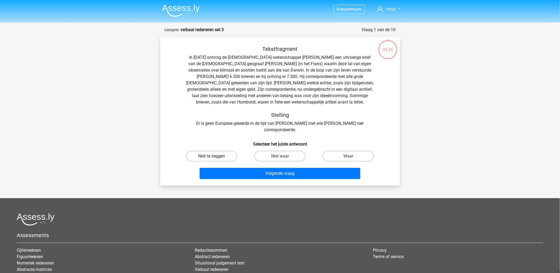
click at [221, 151] on label "Niet te zeggen" at bounding box center [211, 156] width 51 height 11
click at [215, 156] on input "Niet te zeggen" at bounding box center [213, 157] width 3 height 3
radio input "true"
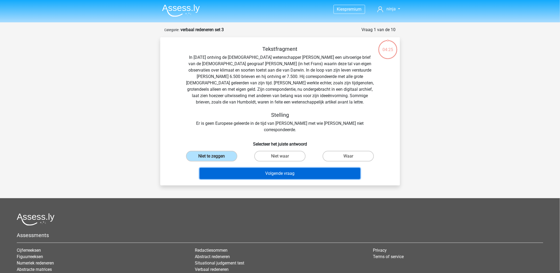
click at [289, 168] on button "Volgende vraag" at bounding box center [280, 173] width 161 height 11
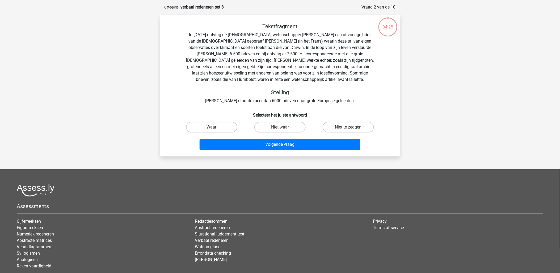
scroll to position [27, 0]
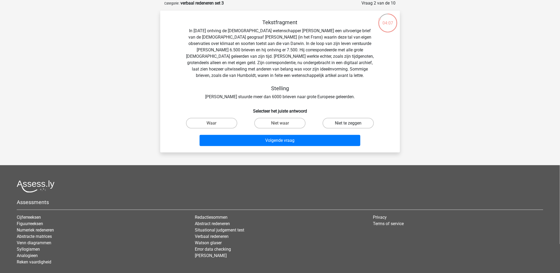
click at [352, 124] on label "Niet te zeggen" at bounding box center [348, 123] width 51 height 11
click at [352, 124] on input "Niet te zeggen" at bounding box center [349, 124] width 3 height 3
radio input "true"
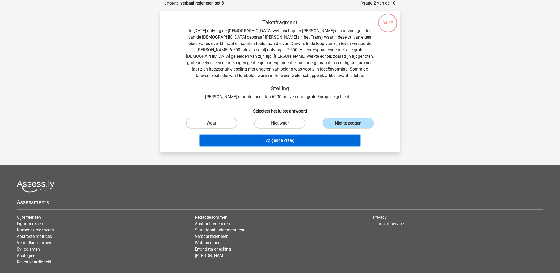
click at [339, 142] on button "Volgende vraag" at bounding box center [280, 140] width 161 height 11
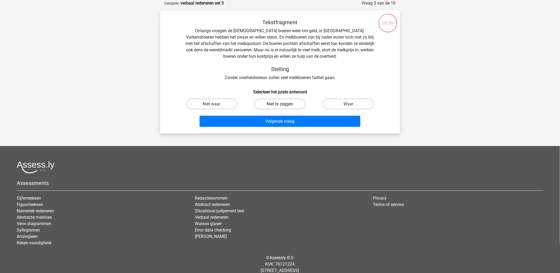
click at [282, 99] on label "Niet te zeggen" at bounding box center [279, 104] width 51 height 11
click at [282, 104] on input "Niet te zeggen" at bounding box center [281, 105] width 3 height 3
radio input "true"
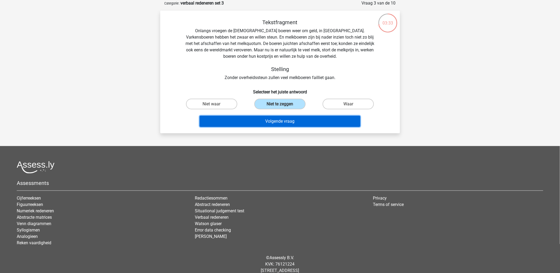
click at [282, 120] on button "Volgende vraag" at bounding box center [280, 121] width 161 height 11
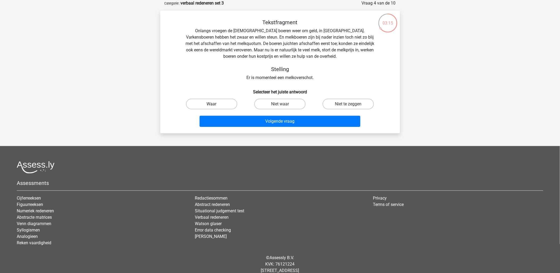
click at [211, 108] on label "Waar" at bounding box center [211, 104] width 51 height 11
click at [212, 107] on input "Waar" at bounding box center [213, 105] width 3 height 3
radio input "true"
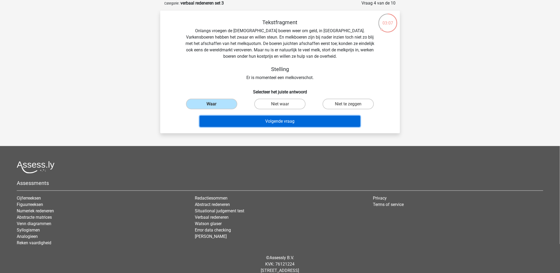
click at [321, 124] on button "Volgende vraag" at bounding box center [280, 121] width 161 height 11
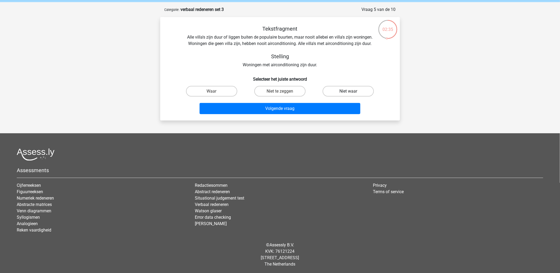
click at [340, 90] on label "Niet waar" at bounding box center [348, 91] width 51 height 11
click at [348, 91] on input "Niet waar" at bounding box center [349, 92] width 3 height 3
radio input "true"
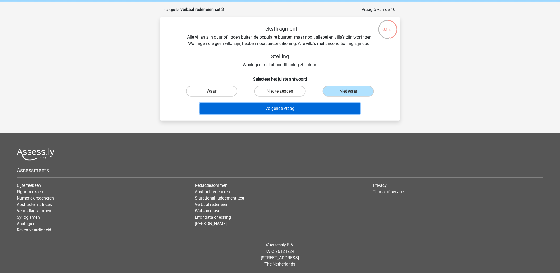
click at [326, 110] on button "Volgende vraag" at bounding box center [280, 108] width 161 height 11
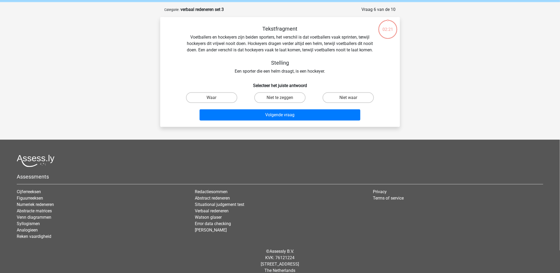
scroll to position [27, 0]
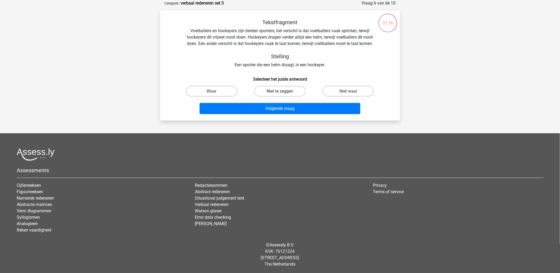
click at [293, 91] on label "Niet te zeggen" at bounding box center [279, 91] width 51 height 11
click at [283, 91] on input "Niet te zeggen" at bounding box center [281, 92] width 3 height 3
radio input "true"
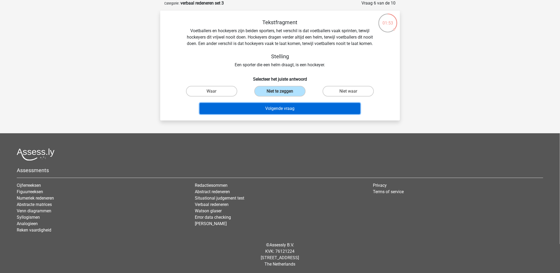
click at [290, 110] on button "Volgende vraag" at bounding box center [280, 108] width 161 height 11
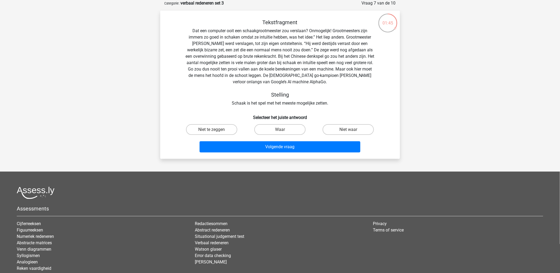
click at [352, 131] on input "Niet waar" at bounding box center [349, 130] width 3 height 3
radio input "true"
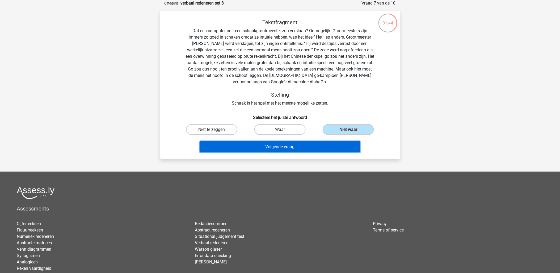
click at [343, 150] on button "Volgende vraag" at bounding box center [280, 146] width 161 height 11
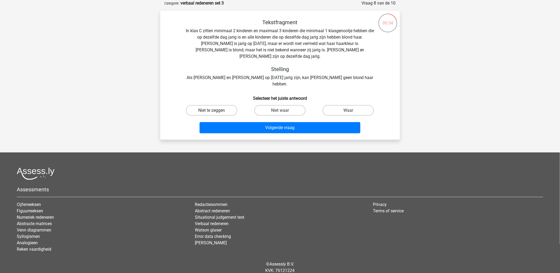
click at [213, 105] on label "Niet te zeggen" at bounding box center [211, 110] width 51 height 11
click at [213, 110] on input "Niet te zeggen" at bounding box center [213, 111] width 3 height 3
radio input "true"
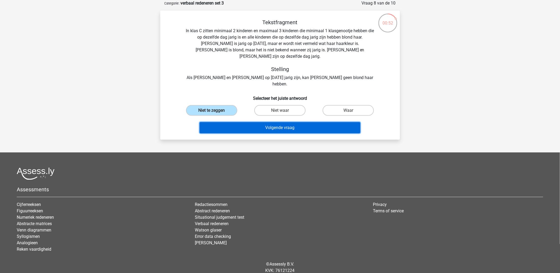
click at [286, 122] on button "Volgende vraag" at bounding box center [280, 127] width 161 height 11
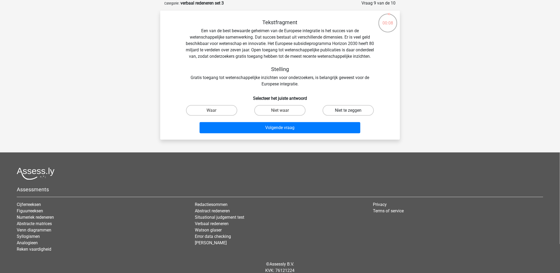
click at [350, 115] on label "Niet te zeggen" at bounding box center [348, 110] width 51 height 11
click at [350, 114] on input "Niet te zeggen" at bounding box center [349, 111] width 3 height 3
radio input "true"
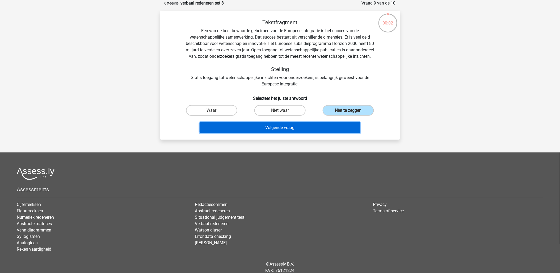
click at [269, 133] on button "Volgende vraag" at bounding box center [280, 127] width 161 height 11
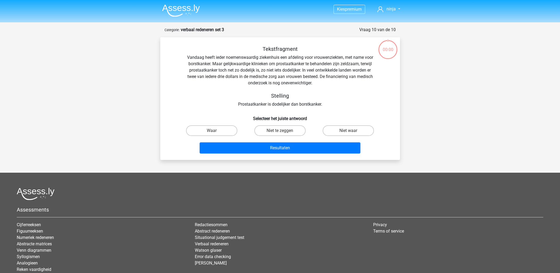
scroll to position [27, 0]
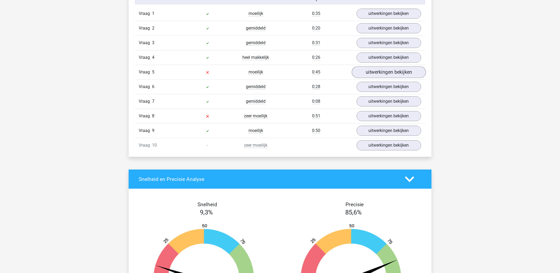
scroll to position [443, 0]
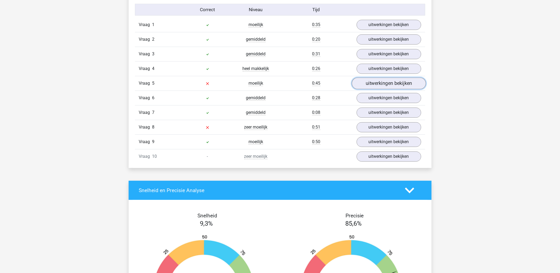
click at [381, 85] on link "uitwerkingen bekijken" at bounding box center [389, 83] width 74 height 12
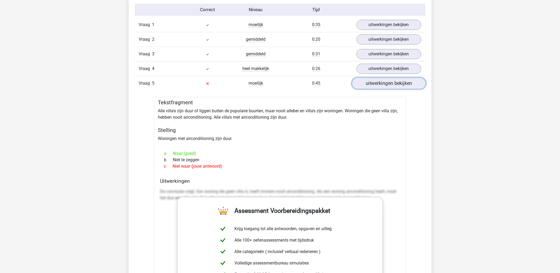
click at [381, 85] on link "uitwerkingen bekijken" at bounding box center [389, 83] width 74 height 12
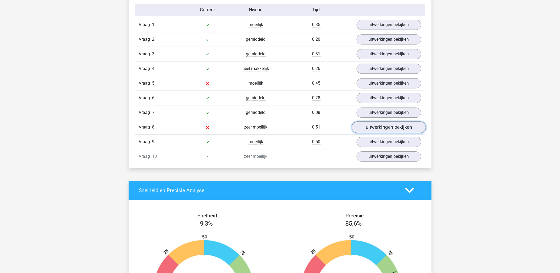
click at [373, 123] on link "uitwerkingen bekijken" at bounding box center [389, 127] width 74 height 12
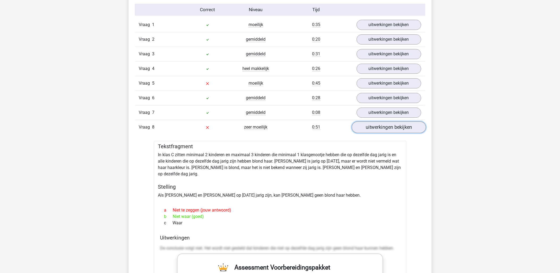
click at [375, 129] on link "uitwerkingen bekijken" at bounding box center [389, 127] width 74 height 12
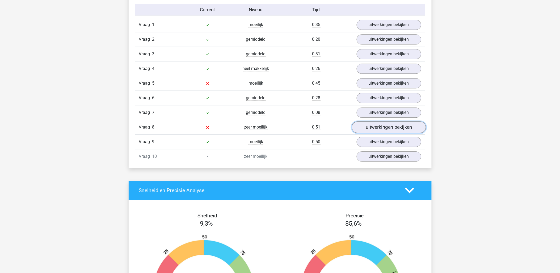
click at [375, 129] on link "uitwerkingen bekijken" at bounding box center [389, 127] width 74 height 12
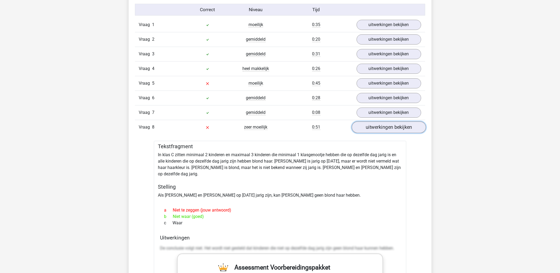
click at [375, 129] on link "uitwerkingen bekijken" at bounding box center [389, 127] width 74 height 12
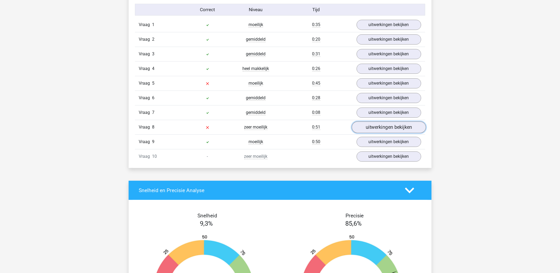
click at [375, 129] on link "uitwerkingen bekijken" at bounding box center [389, 127] width 74 height 12
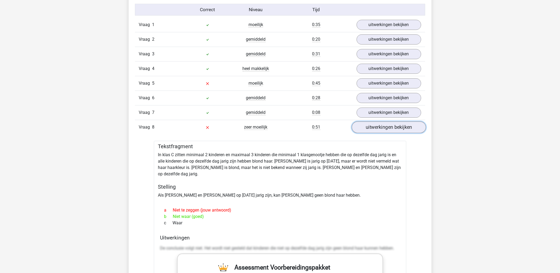
click at [375, 129] on link "uitwerkingen bekijken" at bounding box center [389, 127] width 74 height 12
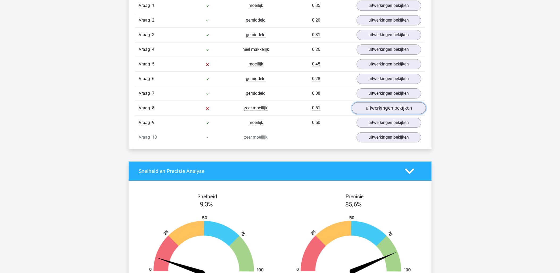
scroll to position [472, 0]
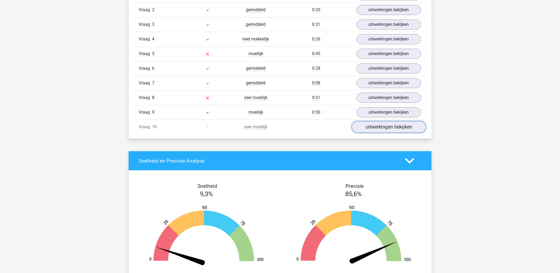
click at [375, 129] on link "uitwerkingen bekijken" at bounding box center [389, 127] width 74 height 12
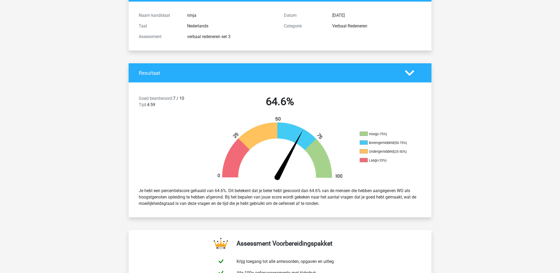
scroll to position [0, 0]
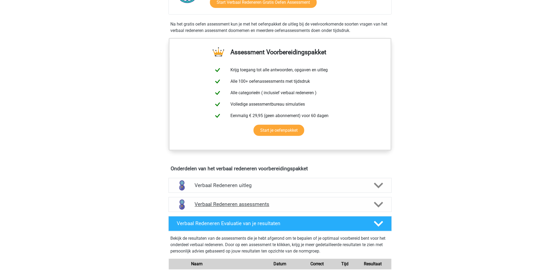
scroll to position [207, 0]
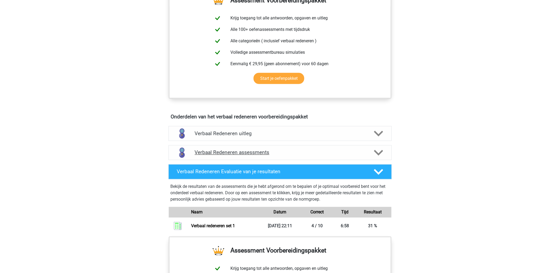
click at [219, 154] on h4 "Verbaal Redeneren assessments" at bounding box center [280, 152] width 171 height 6
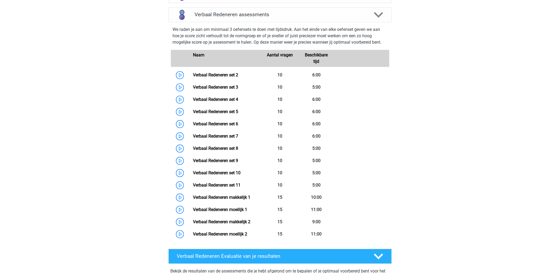
scroll to position [325, 0]
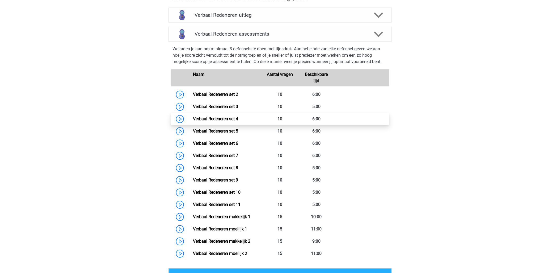
click at [205, 119] on link "Verbaal Redeneren set 4" at bounding box center [215, 118] width 45 height 5
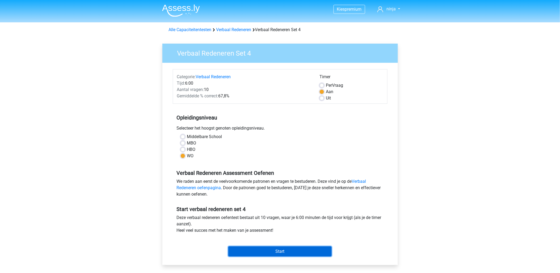
click at [309, 252] on input "Start" at bounding box center [279, 251] width 103 height 10
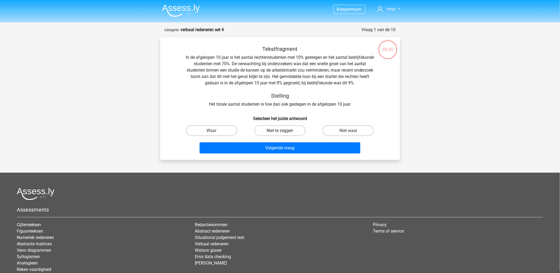
click at [275, 129] on label "Niet te zeggen" at bounding box center [279, 130] width 51 height 11
click at [280, 130] on input "Niet te zeggen" at bounding box center [281, 131] width 3 height 3
radio input "true"
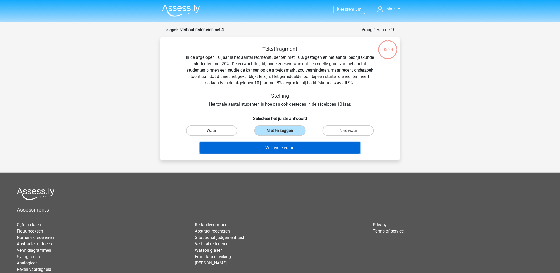
click at [283, 145] on button "Volgende vraag" at bounding box center [280, 147] width 161 height 11
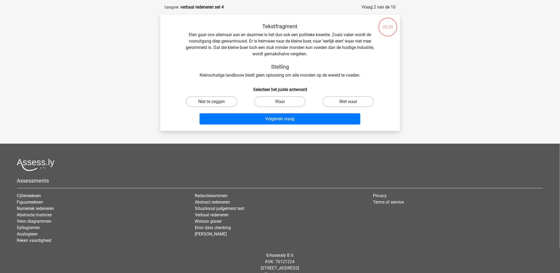
scroll to position [27, 0]
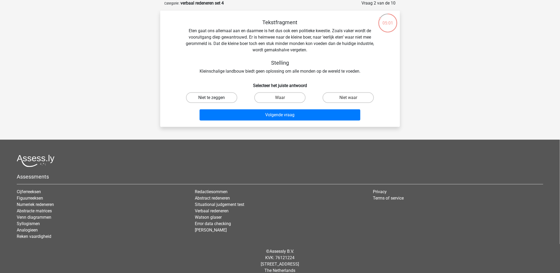
click at [226, 100] on label "Niet te zeggen" at bounding box center [211, 97] width 51 height 11
click at [215, 100] on input "Niet te zeggen" at bounding box center [213, 99] width 3 height 3
radio input "true"
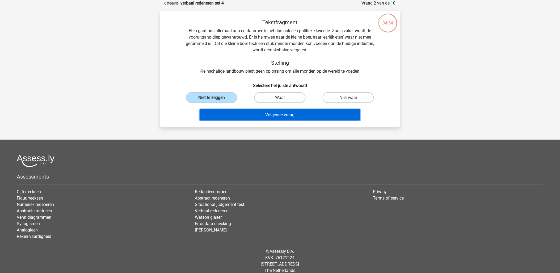
click at [282, 114] on button "Volgende vraag" at bounding box center [280, 114] width 161 height 11
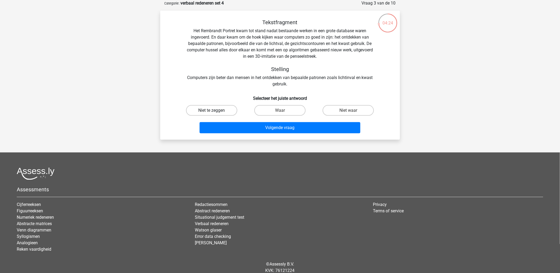
click at [221, 114] on label "Niet te zeggen" at bounding box center [211, 110] width 51 height 11
click at [215, 114] on input "Niet te zeggen" at bounding box center [213, 111] width 3 height 3
radio input "true"
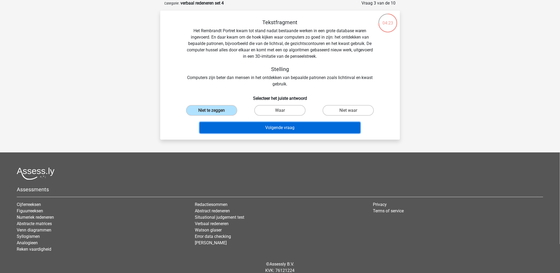
click at [296, 129] on button "Volgende vraag" at bounding box center [280, 127] width 161 height 11
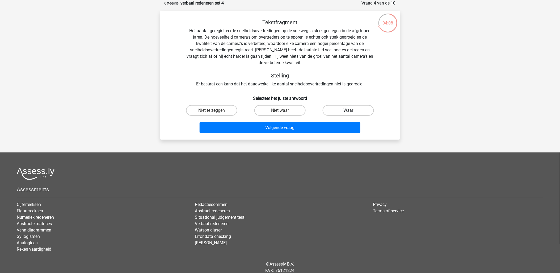
click at [354, 111] on label "Waar" at bounding box center [348, 110] width 51 height 11
click at [352, 111] on input "Waar" at bounding box center [349, 111] width 3 height 3
radio input "true"
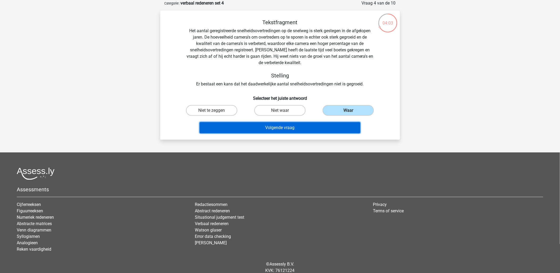
click at [268, 128] on button "Volgende vraag" at bounding box center [280, 127] width 161 height 11
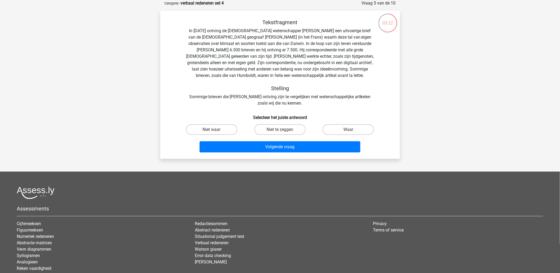
click at [214, 131] on input "Niet waar" at bounding box center [213, 130] width 3 height 3
radio input "true"
click at [339, 129] on label "Waar" at bounding box center [348, 129] width 51 height 11
click at [348, 129] on input "Waar" at bounding box center [349, 130] width 3 height 3
radio input "true"
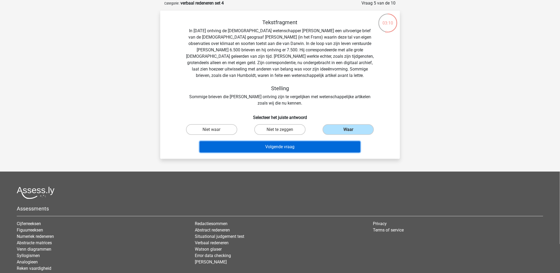
click at [331, 146] on button "Volgende vraag" at bounding box center [280, 146] width 161 height 11
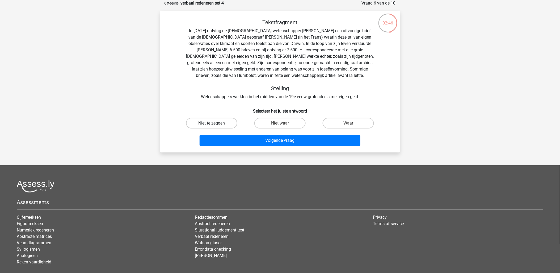
click at [200, 123] on label "Niet te zeggen" at bounding box center [211, 123] width 51 height 11
click at [212, 123] on input "Niet te zeggen" at bounding box center [213, 124] width 3 height 3
radio input "true"
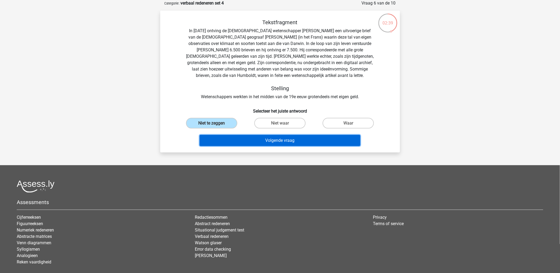
click at [309, 137] on button "Volgende vraag" at bounding box center [280, 140] width 161 height 11
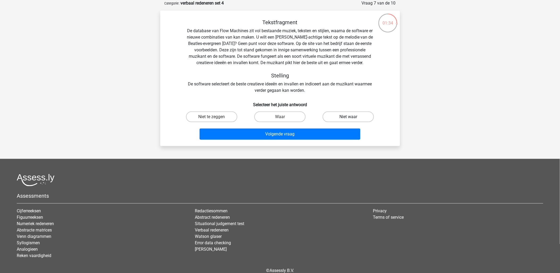
click at [359, 118] on label "Niet waar" at bounding box center [348, 116] width 51 height 11
click at [352, 118] on input "Niet waar" at bounding box center [349, 118] width 3 height 3
radio input "true"
click at [219, 110] on div "Niet te zeggen" at bounding box center [212, 116] width 68 height 15
click at [219, 115] on label "Niet te zeggen" at bounding box center [211, 116] width 51 height 11
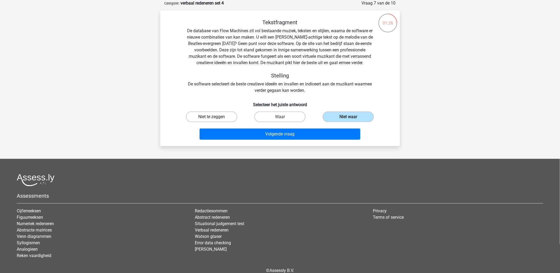
click at [215, 117] on input "Niet te zeggen" at bounding box center [213, 118] width 3 height 3
radio input "true"
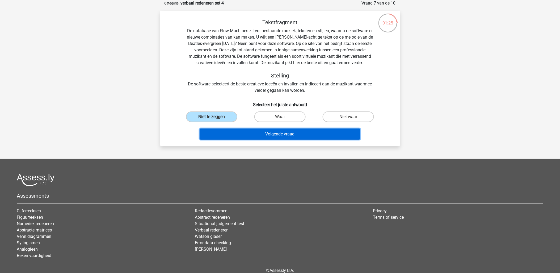
click at [289, 135] on button "Volgende vraag" at bounding box center [280, 133] width 161 height 11
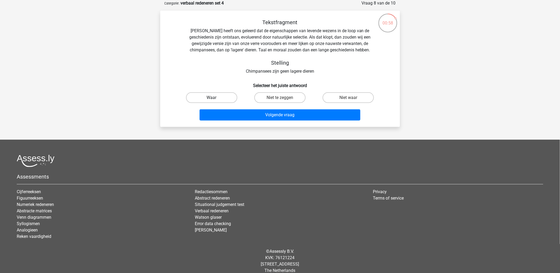
click at [229, 98] on label "Waar" at bounding box center [211, 97] width 51 height 11
click at [215, 98] on input "Waar" at bounding box center [213, 99] width 3 height 3
radio input "true"
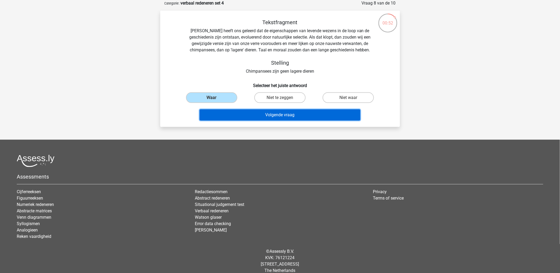
click at [313, 117] on button "Volgende vraag" at bounding box center [280, 114] width 161 height 11
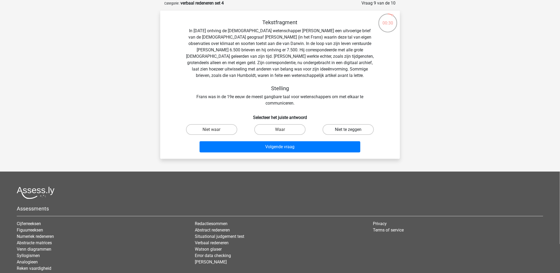
click at [352, 131] on label "Niet te zeggen" at bounding box center [348, 129] width 51 height 11
click at [352, 131] on input "Niet te zeggen" at bounding box center [349, 130] width 3 height 3
radio input "true"
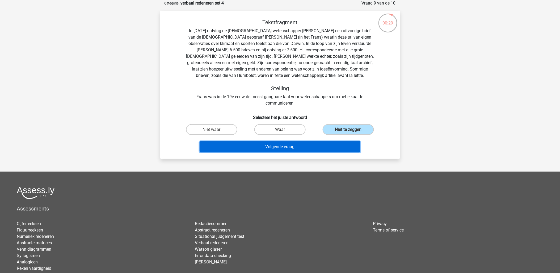
click at [346, 144] on button "Volgende vraag" at bounding box center [280, 146] width 161 height 11
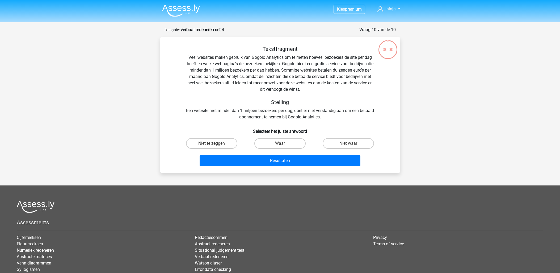
scroll to position [27, 0]
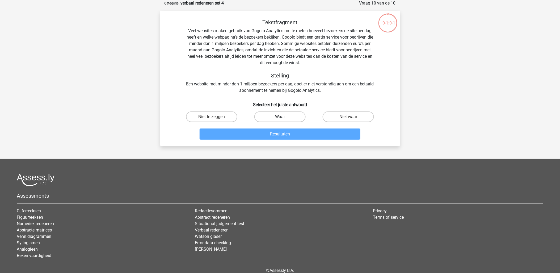
click at [295, 116] on label "Waar" at bounding box center [279, 116] width 51 height 11
click at [283, 117] on input "Waar" at bounding box center [281, 118] width 3 height 3
radio input "true"
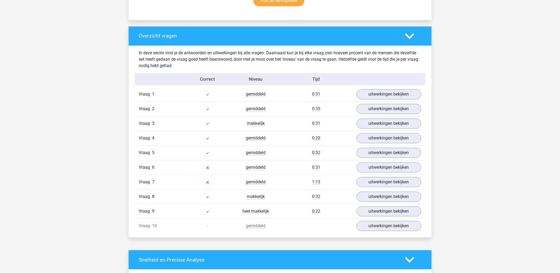
scroll to position [384, 0]
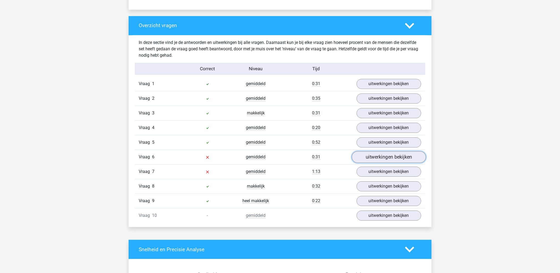
click at [375, 160] on link "uitwerkingen bekijken" at bounding box center [389, 157] width 74 height 12
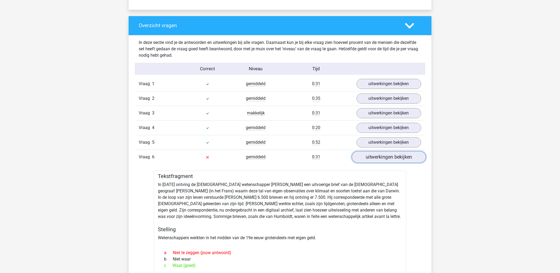
click at [375, 160] on link "uitwerkingen bekijken" at bounding box center [389, 157] width 74 height 12
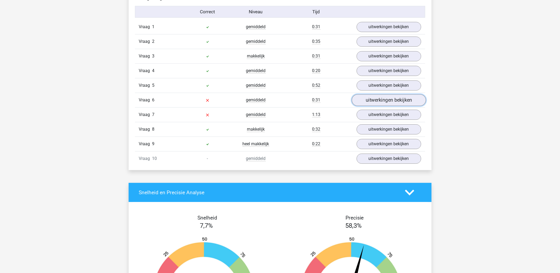
scroll to position [443, 0]
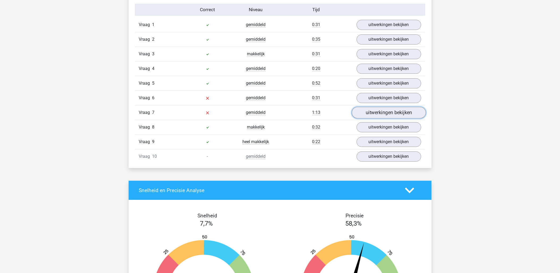
click at [377, 115] on link "uitwerkingen bekijken" at bounding box center [389, 113] width 74 height 12
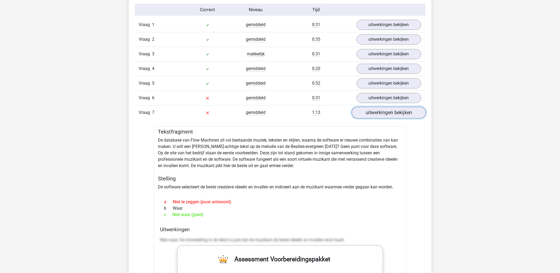
click at [377, 115] on link "uitwerkingen bekijken" at bounding box center [389, 113] width 74 height 12
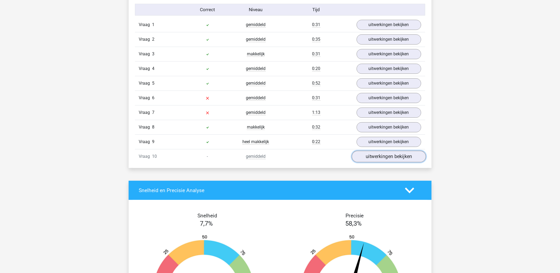
click at [382, 156] on link "uitwerkingen bekijken" at bounding box center [389, 156] width 74 height 12
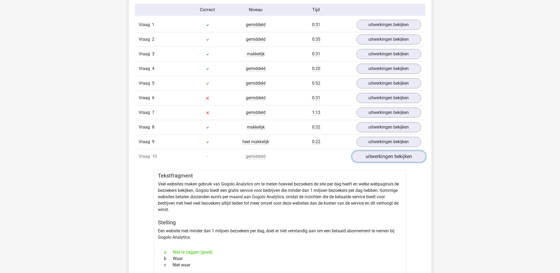
click at [405, 161] on link "uitwerkingen bekijken" at bounding box center [389, 156] width 74 height 12
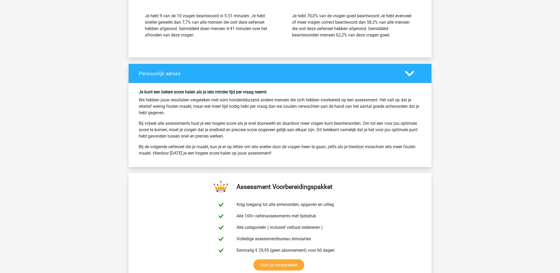
scroll to position [897, 0]
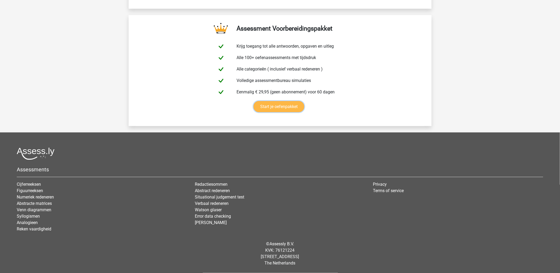
click at [278, 105] on link "Start je oefenpakket" at bounding box center [279, 106] width 51 height 11
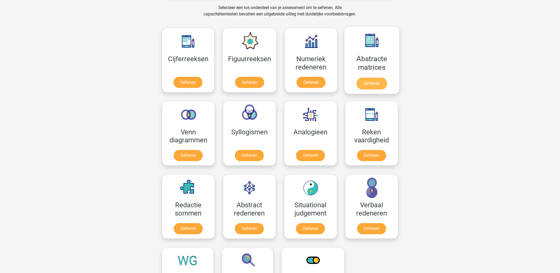
scroll to position [236, 0]
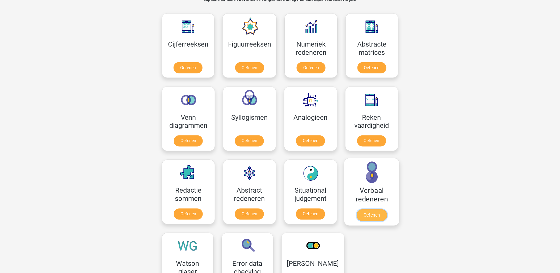
click at [370, 213] on link "Oefenen" at bounding box center [371, 215] width 30 height 12
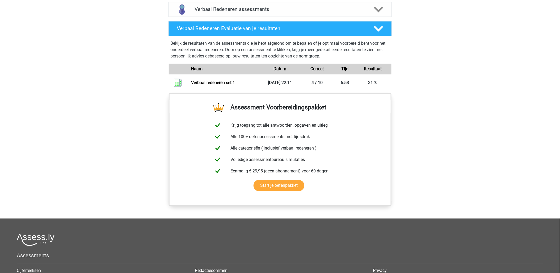
scroll to position [266, 0]
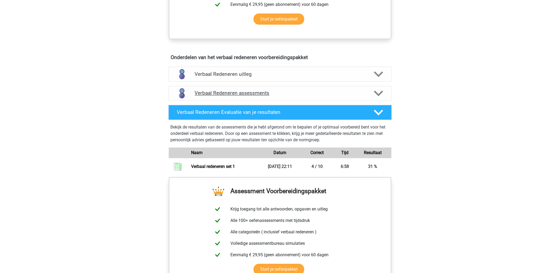
click at [242, 93] on h4 "Verbaal Redeneren assessments" at bounding box center [280, 93] width 171 height 6
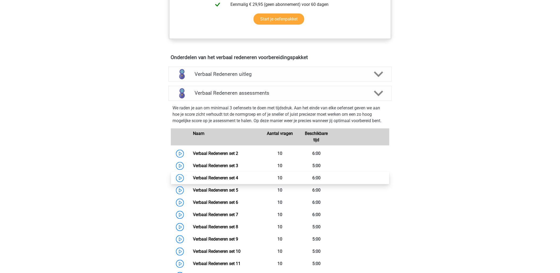
click at [229, 178] on link "Verbaal Redeneren set 4" at bounding box center [215, 177] width 45 height 5
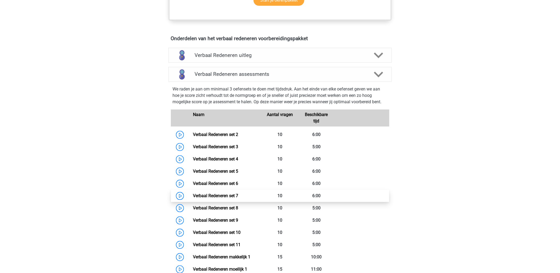
scroll to position [295, 0]
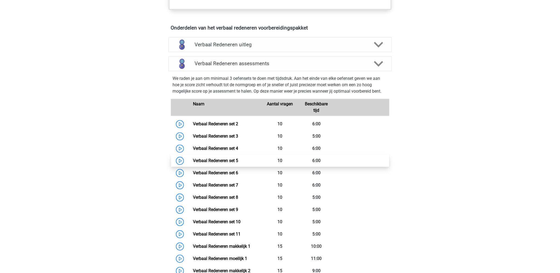
click at [229, 161] on link "Verbaal Redeneren set 5" at bounding box center [215, 160] width 45 height 5
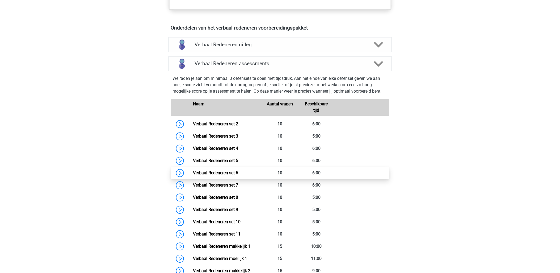
click at [223, 171] on link "Verbaal Redeneren set 6" at bounding box center [215, 172] width 45 height 5
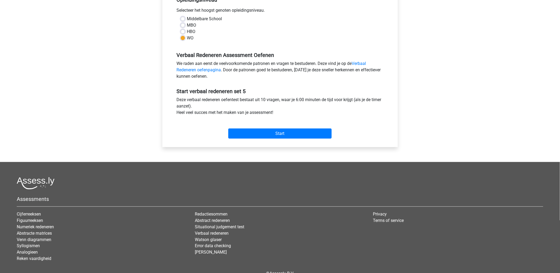
scroll to position [118, 0]
click at [259, 128] on input "Start" at bounding box center [279, 133] width 103 height 10
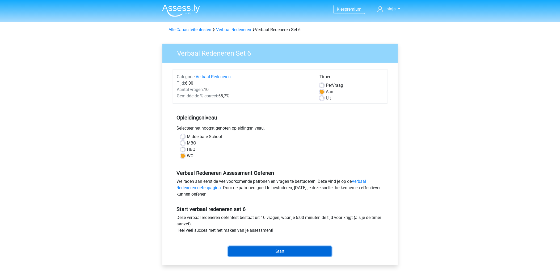
click at [313, 252] on input "Start" at bounding box center [279, 251] width 103 height 10
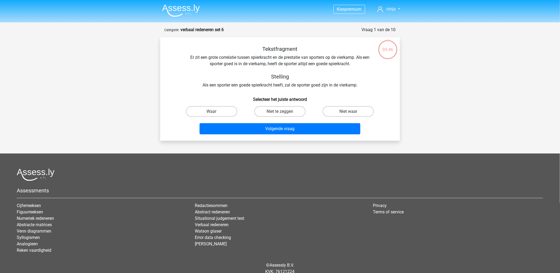
drag, startPoint x: 275, startPoint y: 113, endPoint x: 277, endPoint y: 119, distance: 6.5
click at [275, 112] on label "Niet te zeggen" at bounding box center [279, 111] width 51 height 11
click at [280, 112] on input "Niet te zeggen" at bounding box center [281, 112] width 3 height 3
radio input "true"
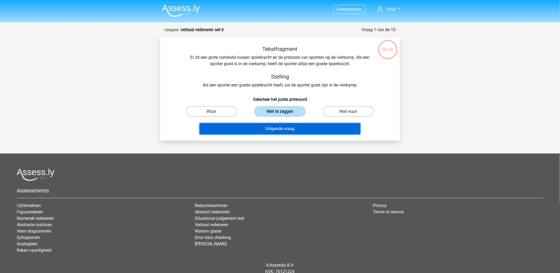
click at [280, 129] on button "Volgende vraag" at bounding box center [280, 128] width 161 height 11
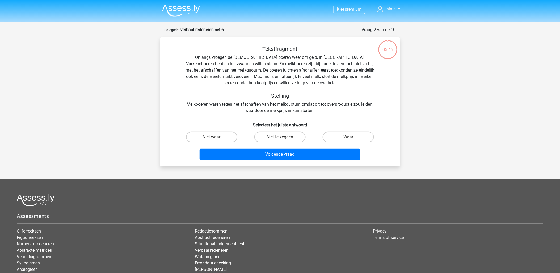
scroll to position [27, 0]
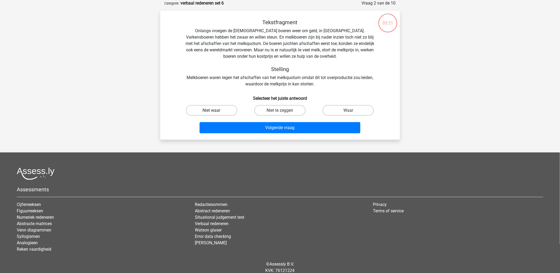
click at [225, 110] on label "Niet waar" at bounding box center [211, 110] width 51 height 11
click at [215, 110] on input "Niet waar" at bounding box center [213, 111] width 3 height 3
radio input "true"
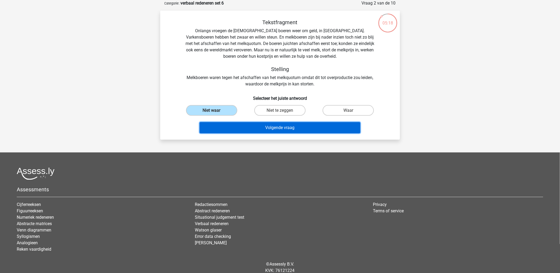
click at [317, 128] on button "Volgende vraag" at bounding box center [280, 127] width 161 height 11
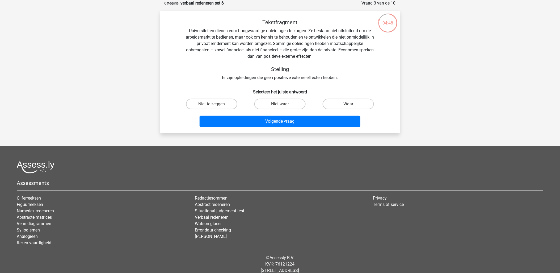
click at [342, 105] on label "Waar" at bounding box center [348, 104] width 51 height 11
click at [348, 105] on input "Waar" at bounding box center [349, 105] width 3 height 3
radio input "true"
click at [225, 105] on label "Niet te zeggen" at bounding box center [211, 104] width 51 height 11
click at [215, 105] on input "Niet te zeggen" at bounding box center [213, 105] width 3 height 3
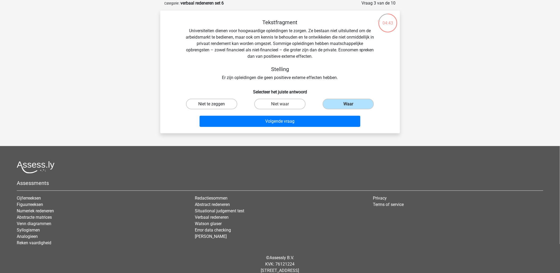
radio input "true"
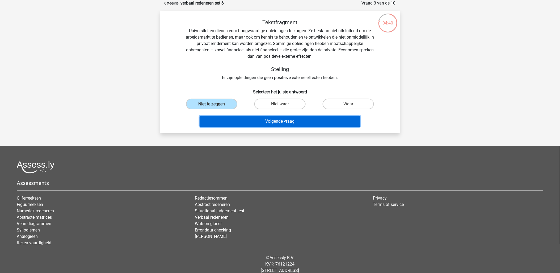
click at [305, 123] on button "Volgende vraag" at bounding box center [280, 121] width 161 height 11
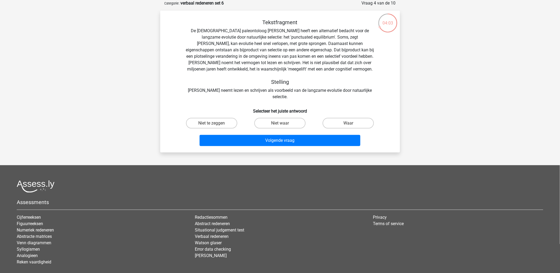
click at [281, 123] on input "Niet waar" at bounding box center [281, 124] width 3 height 3
radio input "true"
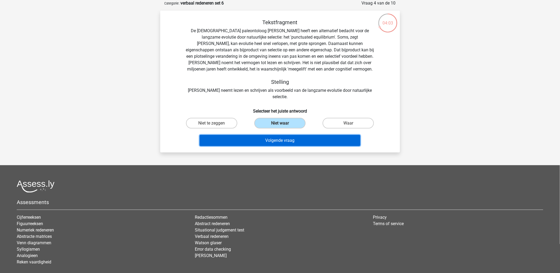
click at [280, 135] on button "Volgende vraag" at bounding box center [280, 140] width 161 height 11
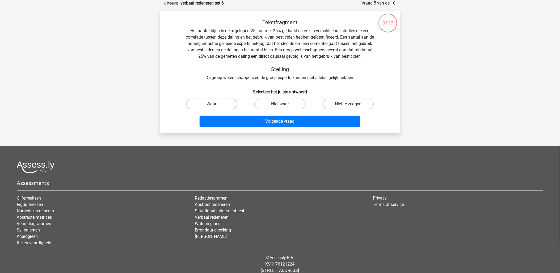
click at [342, 106] on label "Niet te zeggen" at bounding box center [348, 104] width 51 height 11
click at [348, 106] on input "Niet te zeggen" at bounding box center [349, 105] width 3 height 3
radio input "true"
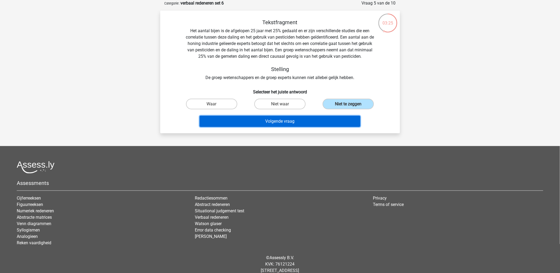
click at [312, 118] on button "Volgende vraag" at bounding box center [280, 121] width 161 height 11
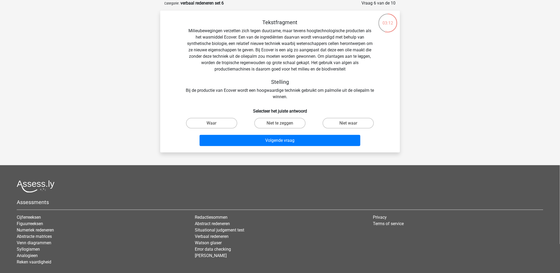
click at [351, 124] on input "Niet waar" at bounding box center [349, 124] width 3 height 3
radio input "true"
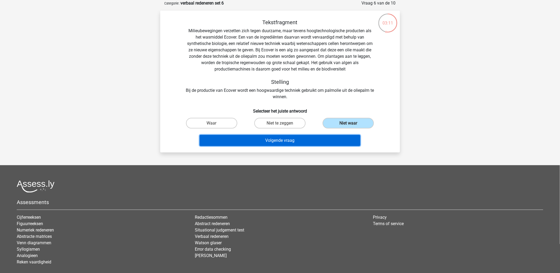
click at [310, 142] on button "Volgende vraag" at bounding box center [280, 140] width 161 height 11
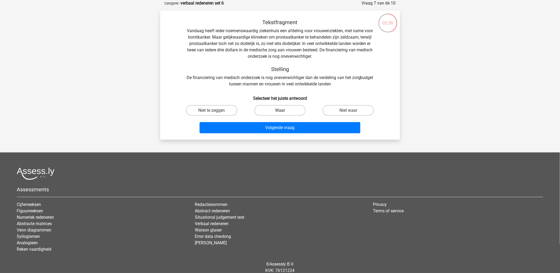
click at [298, 108] on label "Waar" at bounding box center [279, 110] width 51 height 11
click at [283, 110] on input "Waar" at bounding box center [281, 111] width 3 height 3
radio input "true"
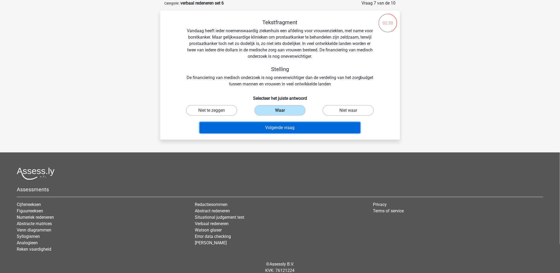
click at [299, 124] on button "Volgende vraag" at bounding box center [280, 127] width 161 height 11
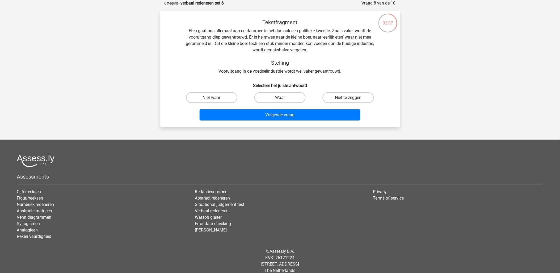
click at [331, 96] on label "Niet te zeggen" at bounding box center [348, 97] width 51 height 11
click at [348, 98] on input "Niet te zeggen" at bounding box center [349, 99] width 3 height 3
radio input "true"
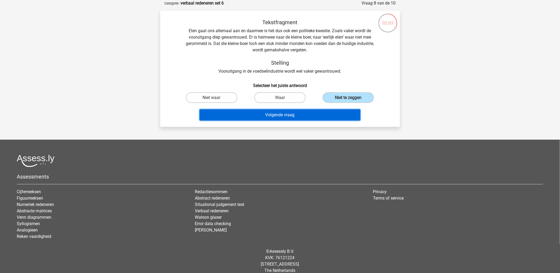
click at [329, 116] on button "Volgende vraag" at bounding box center [280, 114] width 161 height 11
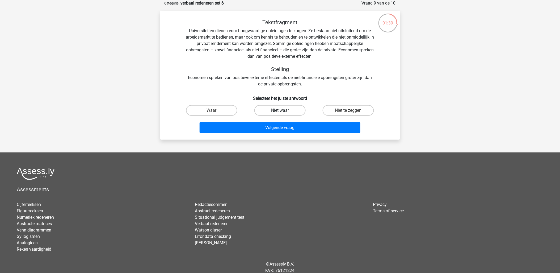
click at [285, 111] on label "Niet waar" at bounding box center [279, 110] width 51 height 11
click at [283, 111] on input "Niet waar" at bounding box center [281, 111] width 3 height 3
radio input "true"
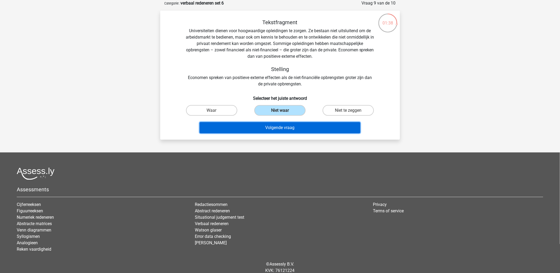
click at [283, 128] on button "Volgende vraag" at bounding box center [280, 127] width 161 height 11
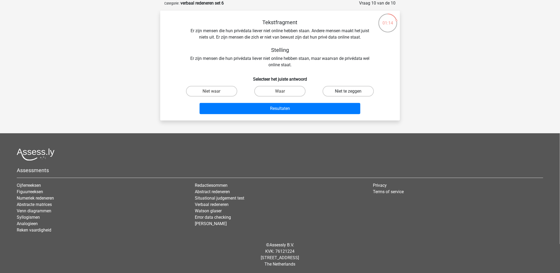
click at [342, 90] on label "Niet te zeggen" at bounding box center [348, 91] width 51 height 11
click at [348, 91] on input "Niet te zeggen" at bounding box center [349, 92] width 3 height 3
radio input "true"
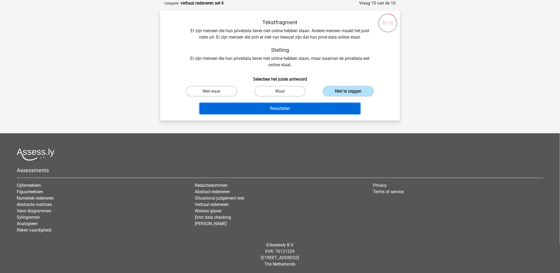
click at [272, 110] on button "Resultaten" at bounding box center [280, 108] width 161 height 11
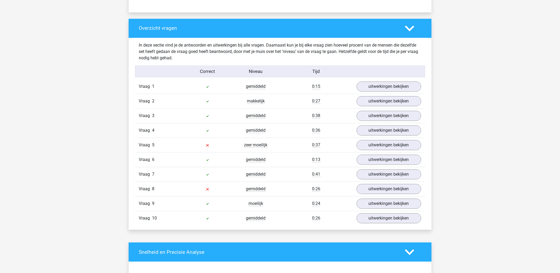
scroll to position [384, 0]
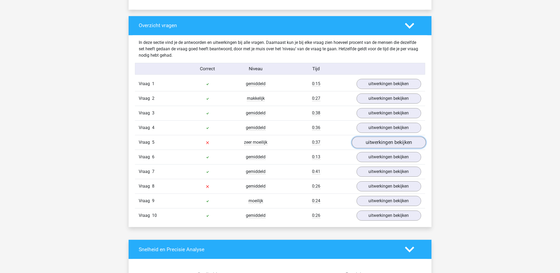
click at [383, 143] on link "uitwerkingen bekijken" at bounding box center [389, 142] width 74 height 12
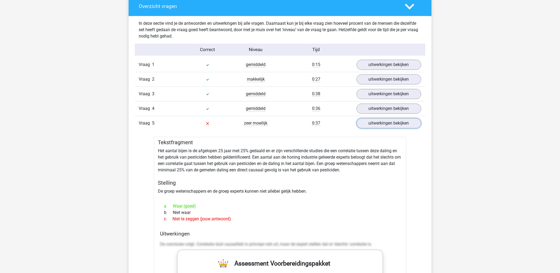
scroll to position [413, 0]
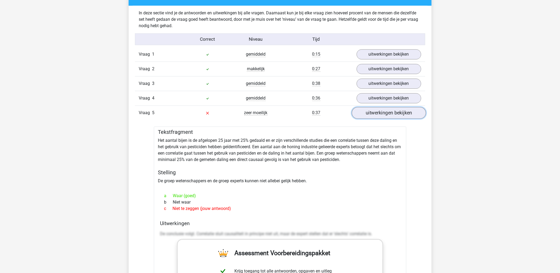
click at [391, 115] on link "uitwerkingen bekijken" at bounding box center [389, 113] width 74 height 12
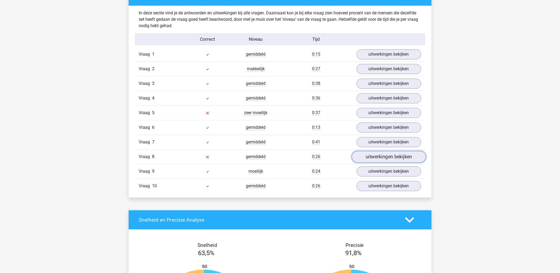
click at [384, 160] on link "uitwerkingen bekijken" at bounding box center [389, 157] width 74 height 12
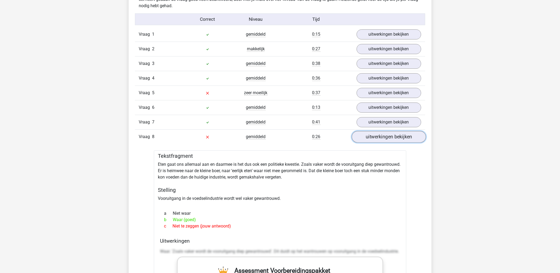
scroll to position [472, 0]
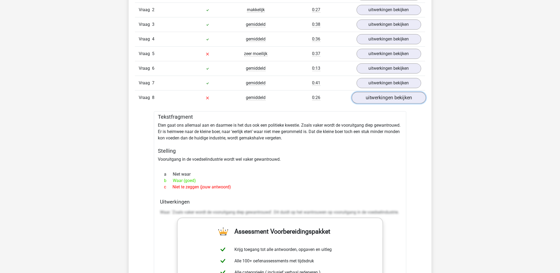
click at [386, 99] on link "uitwerkingen bekijken" at bounding box center [389, 98] width 74 height 12
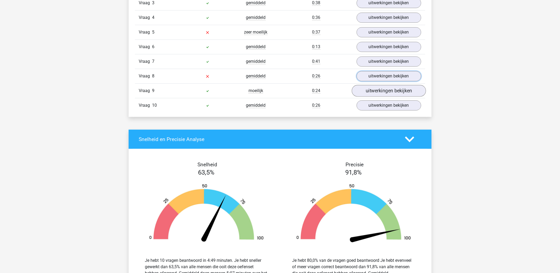
scroll to position [435, 0]
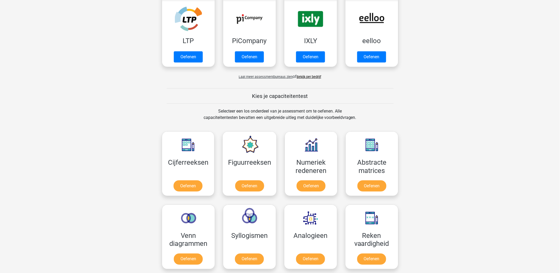
scroll to position [236, 0]
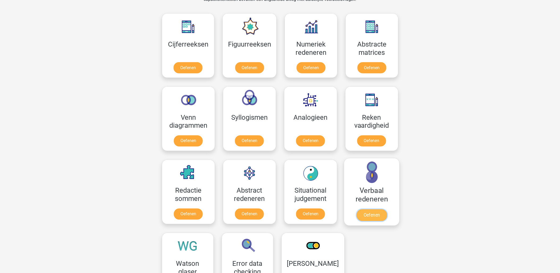
click at [370, 215] on link "Oefenen" at bounding box center [371, 215] width 30 height 12
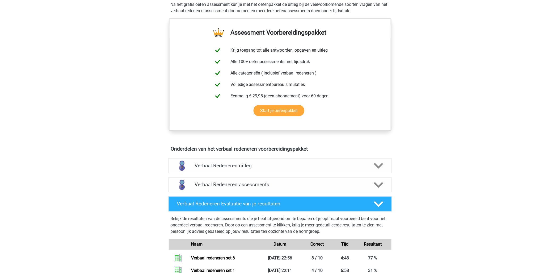
scroll to position [207, 0]
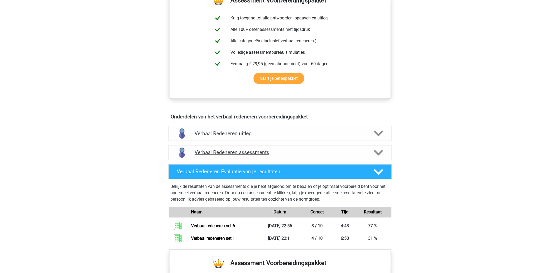
click at [373, 153] on div at bounding box center [378, 152] width 18 height 9
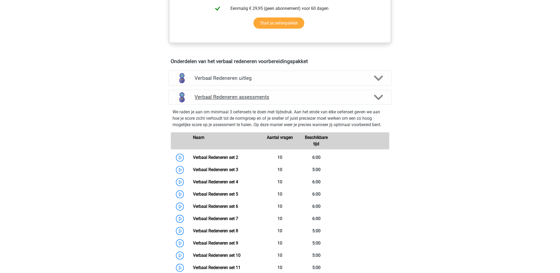
scroll to position [354, 0]
